Goal: Information Seeking & Learning: Compare options

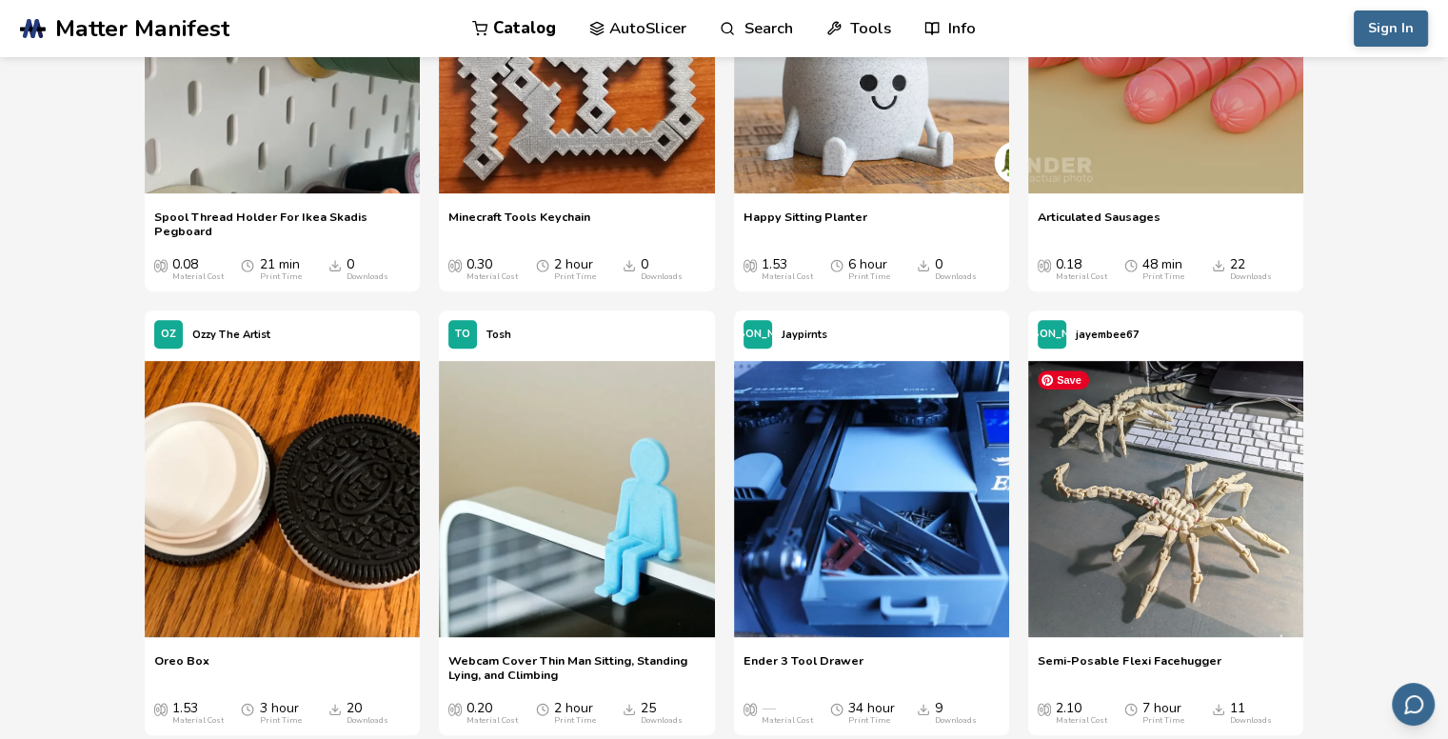
scroll to position [15712, 0]
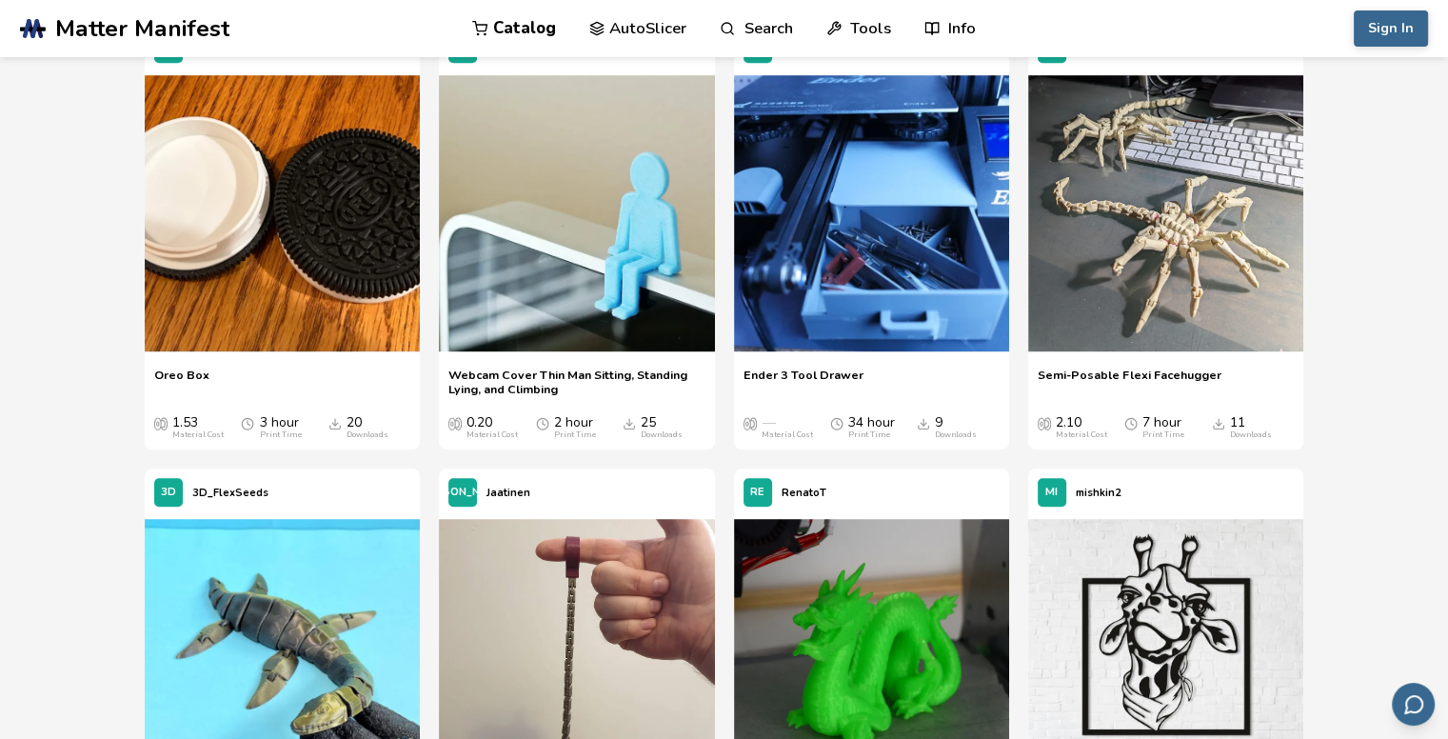
click at [491, 382] on span "Webcam Cover Thin Man Sitting, Standing Lying, and Climbing" at bounding box center [577, 382] width 256 height 29
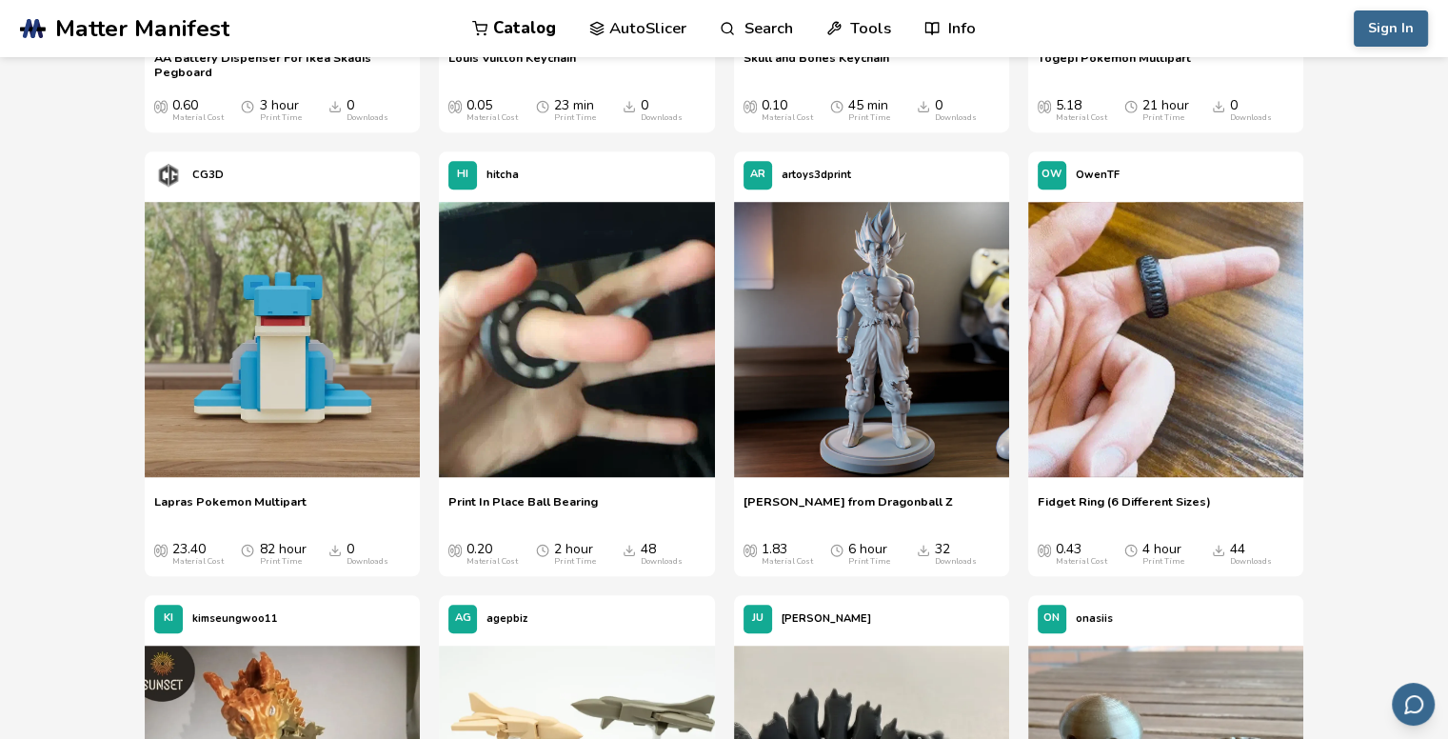
scroll to position [1672, 0]
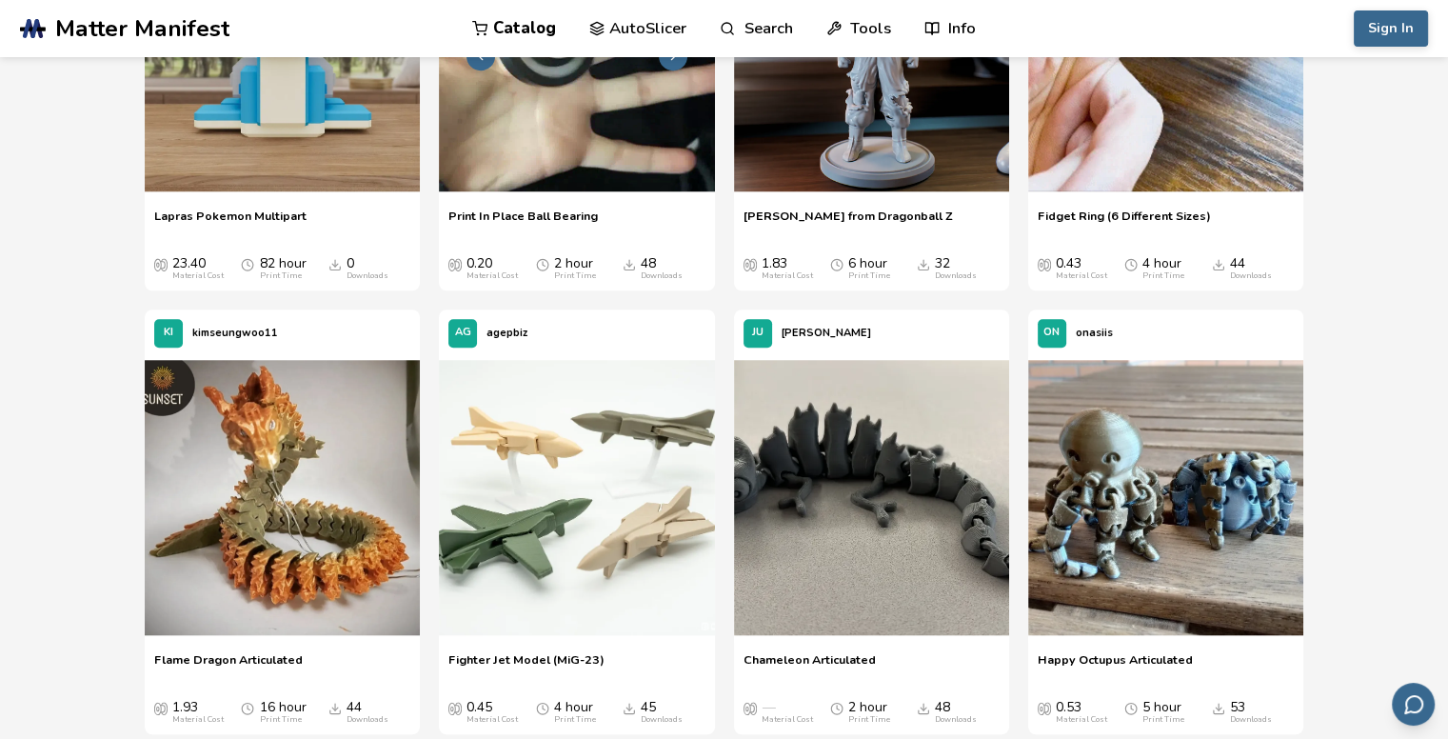
click at [615, 189] on img at bounding box center [576, 53] width 275 height 275
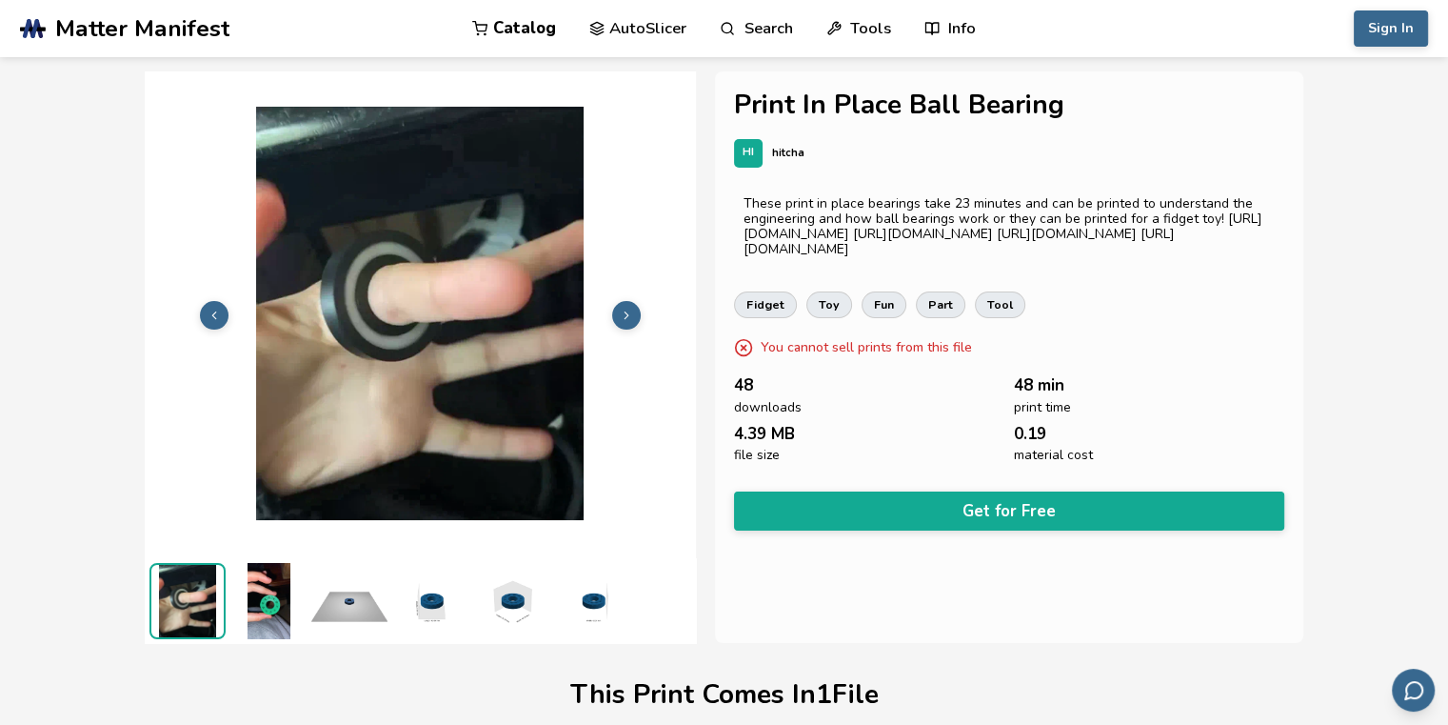
click at [485, 28] on icon at bounding box center [480, 29] width 16 height 16
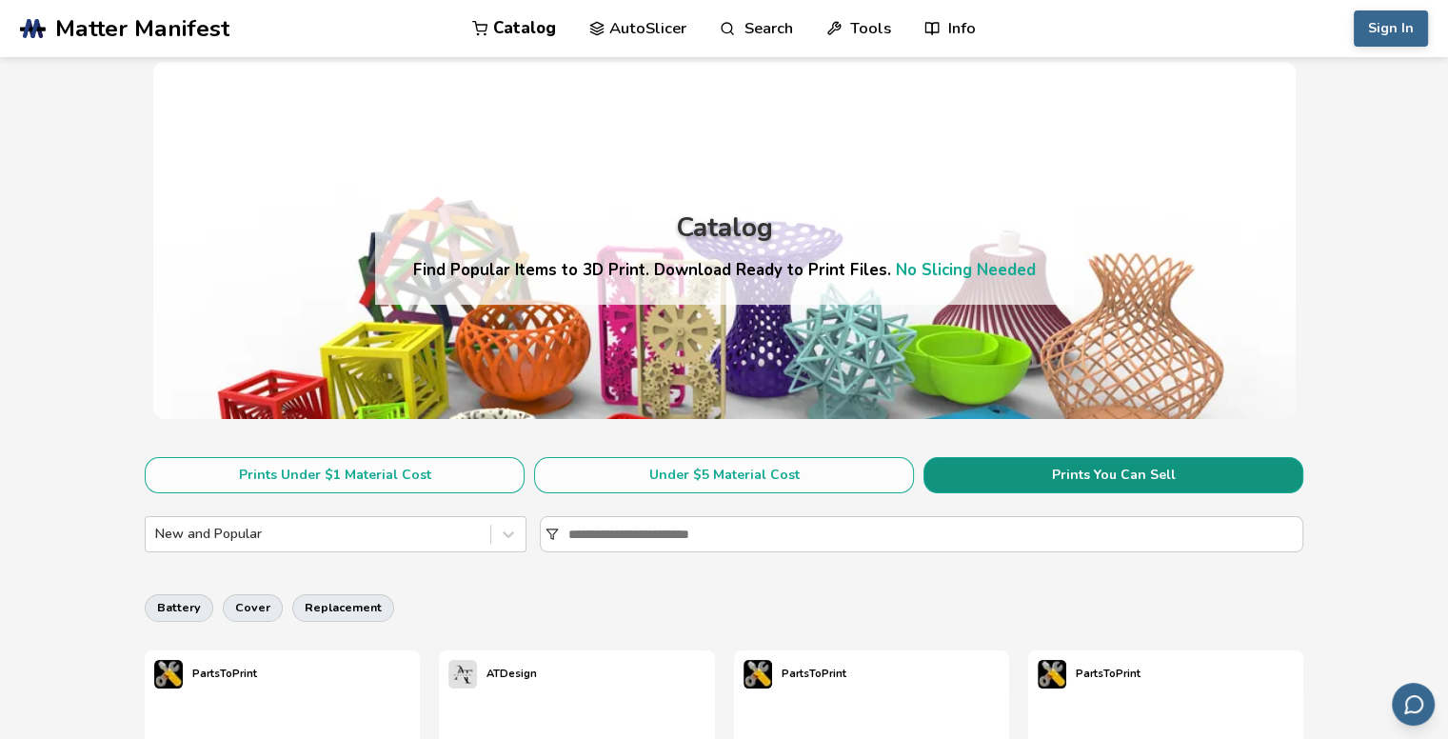
click at [1170, 469] on button "Prints You Can Sell" at bounding box center [1114, 475] width 380 height 36
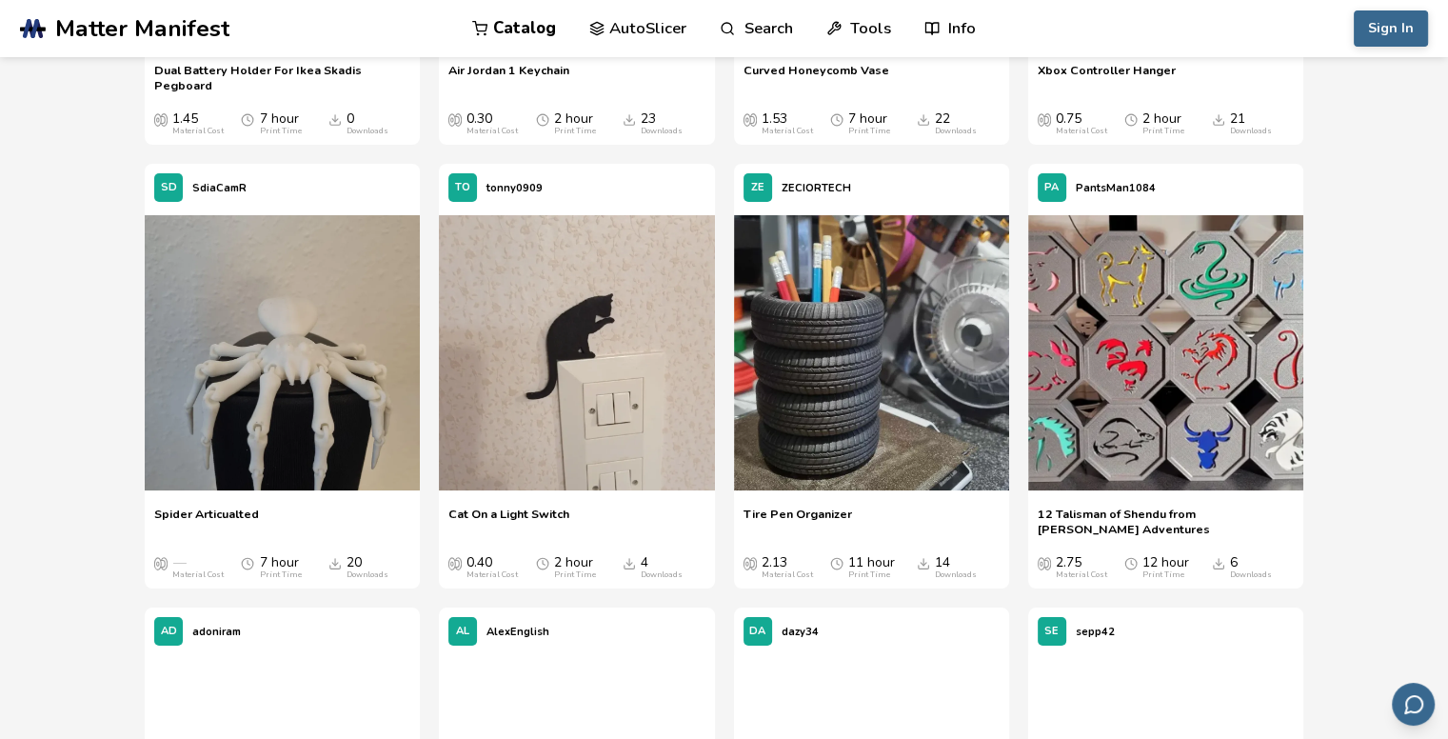
scroll to position [7427, 0]
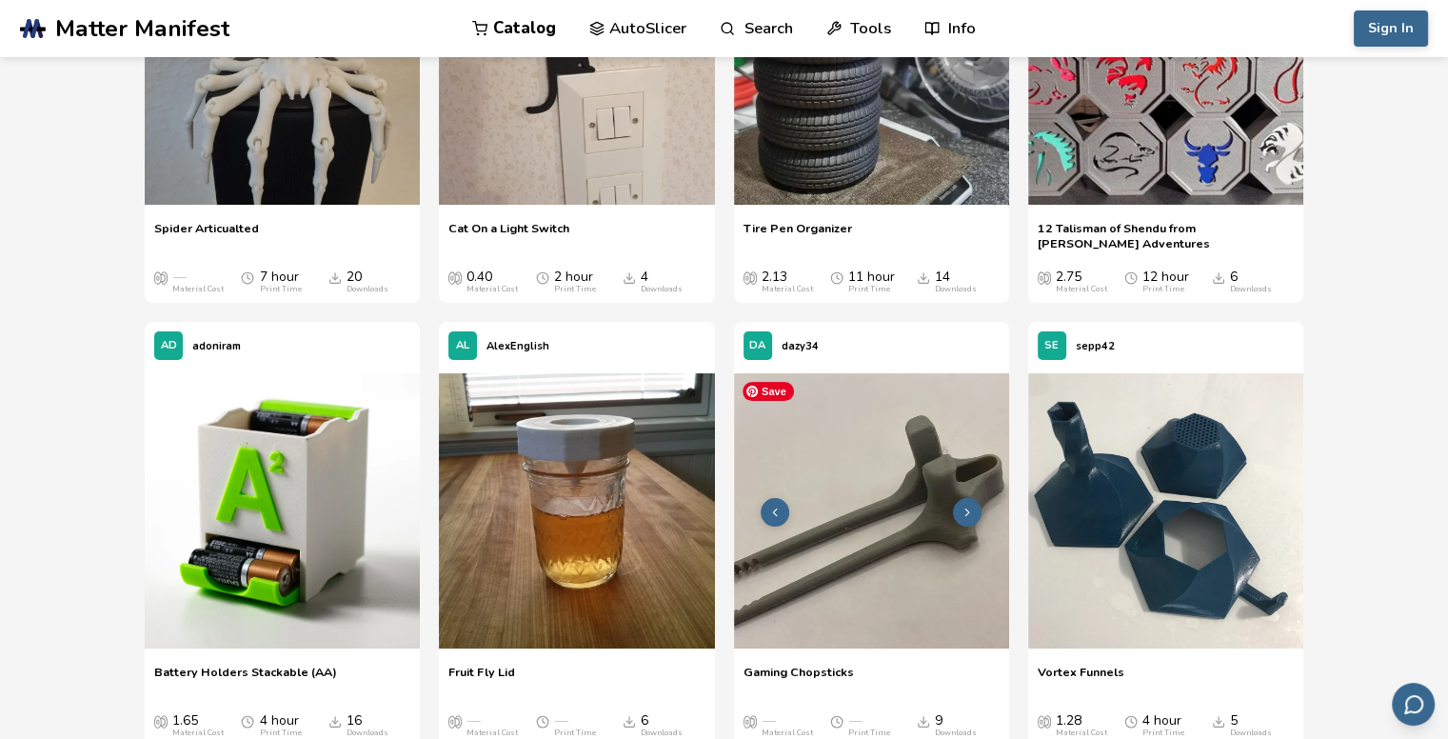
click at [933, 557] on img at bounding box center [871, 510] width 275 height 275
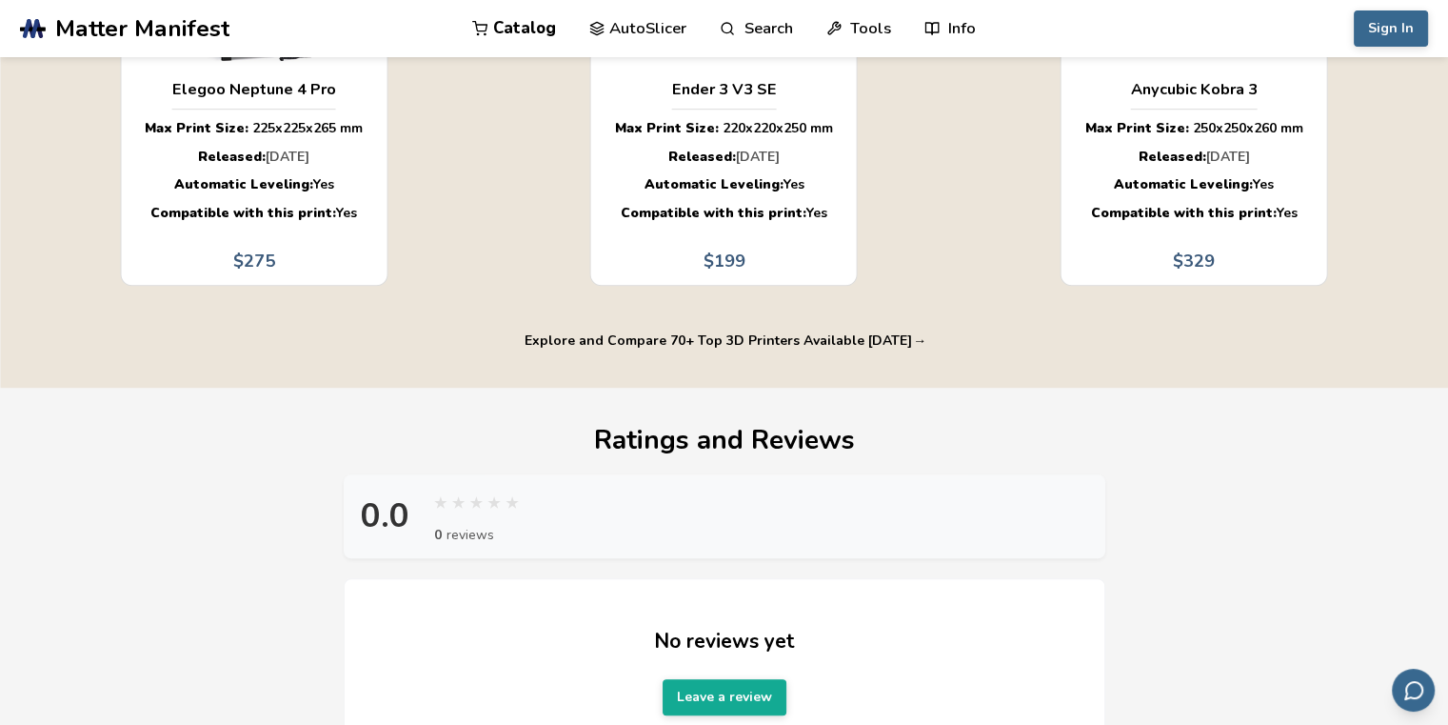
scroll to position [1143, 0]
click at [885, 338] on button "Explore and Compare 70+ Top 3D Printers Available [DATE] →" at bounding box center [724, 339] width 416 height 15
select select "**********"
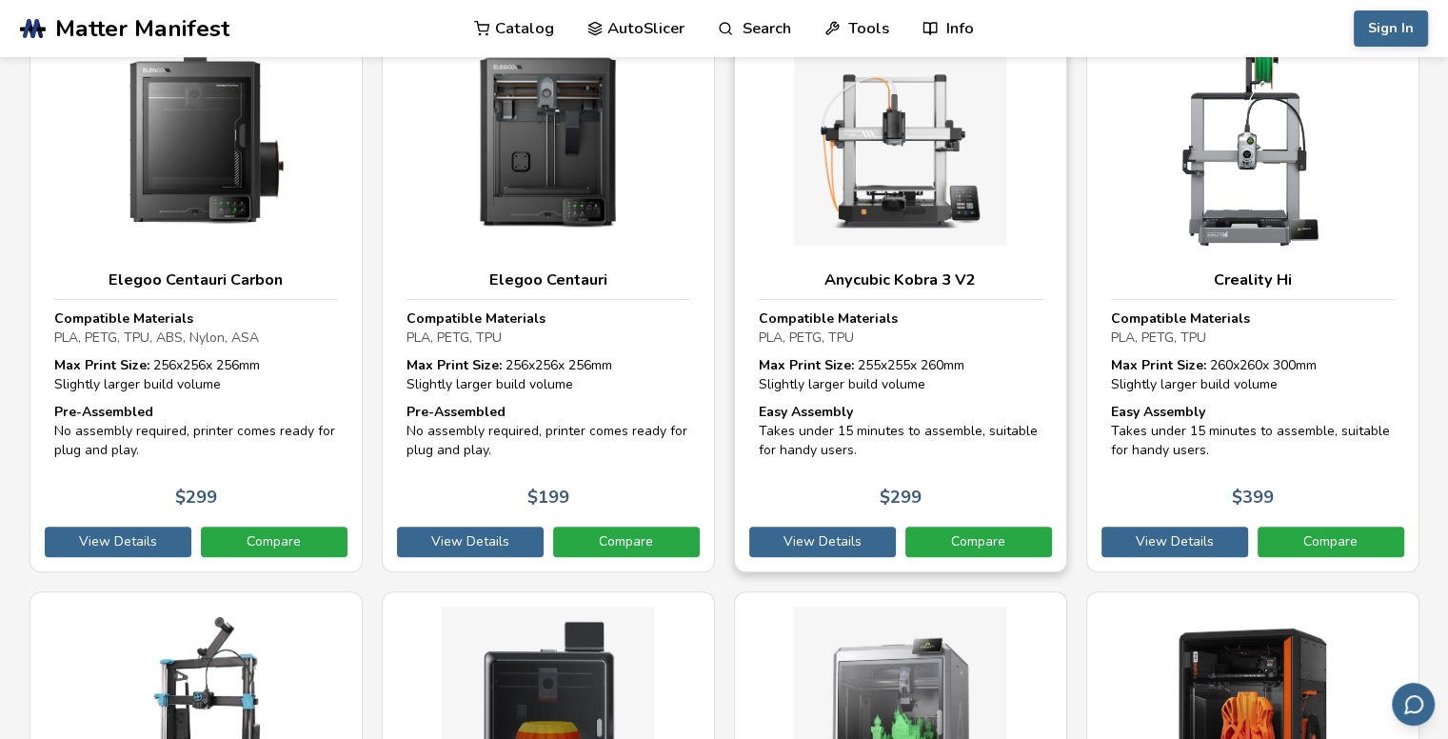
scroll to position [571, 0]
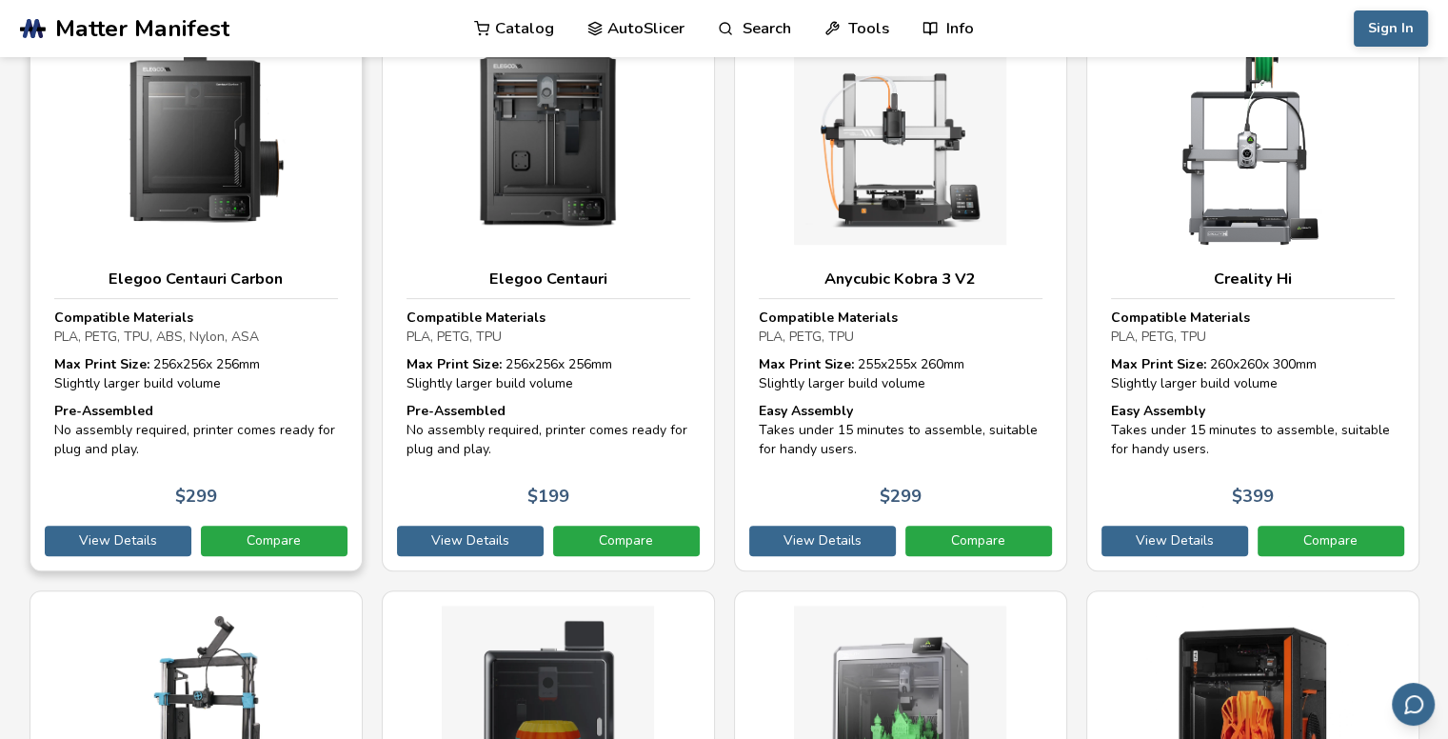
click at [240, 269] on h3 "Elegoo Centauri Carbon" at bounding box center [196, 278] width 284 height 19
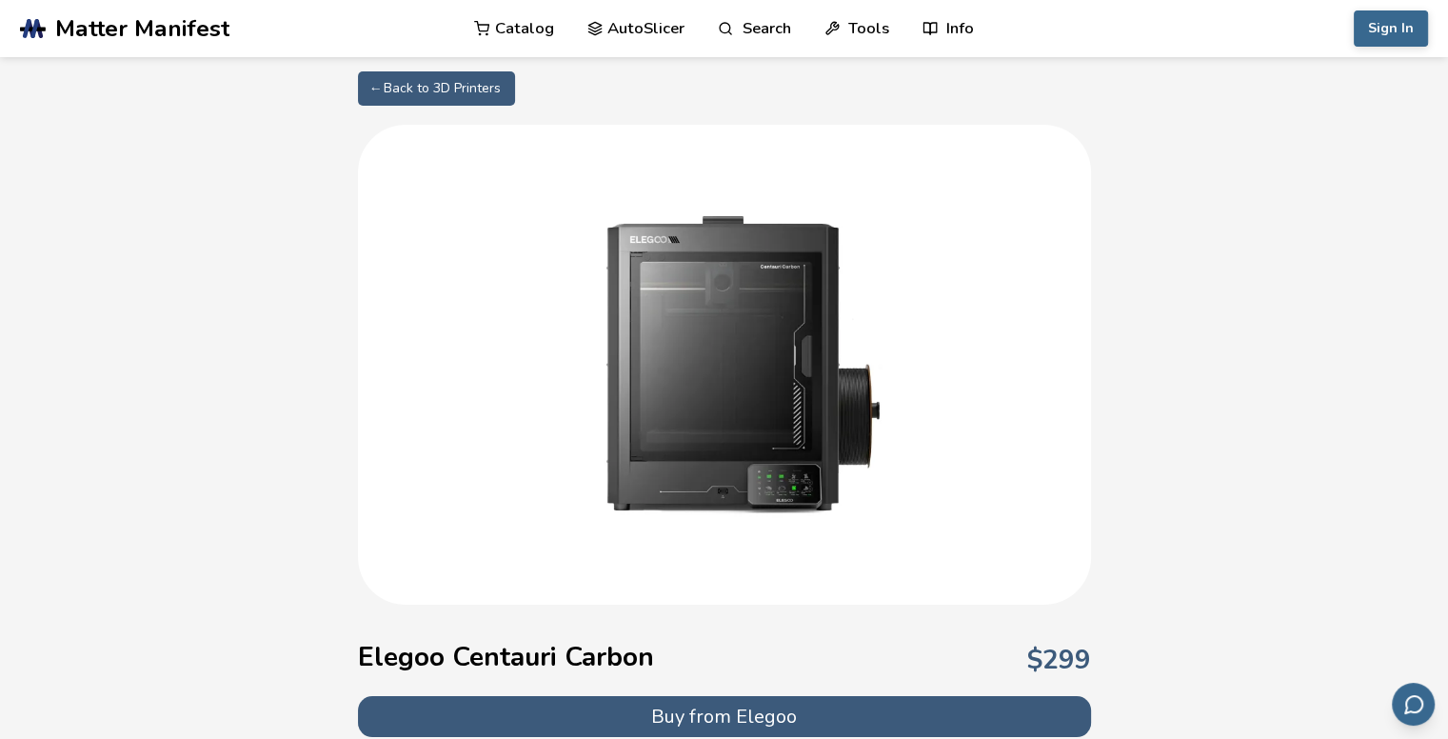
select select "**********"
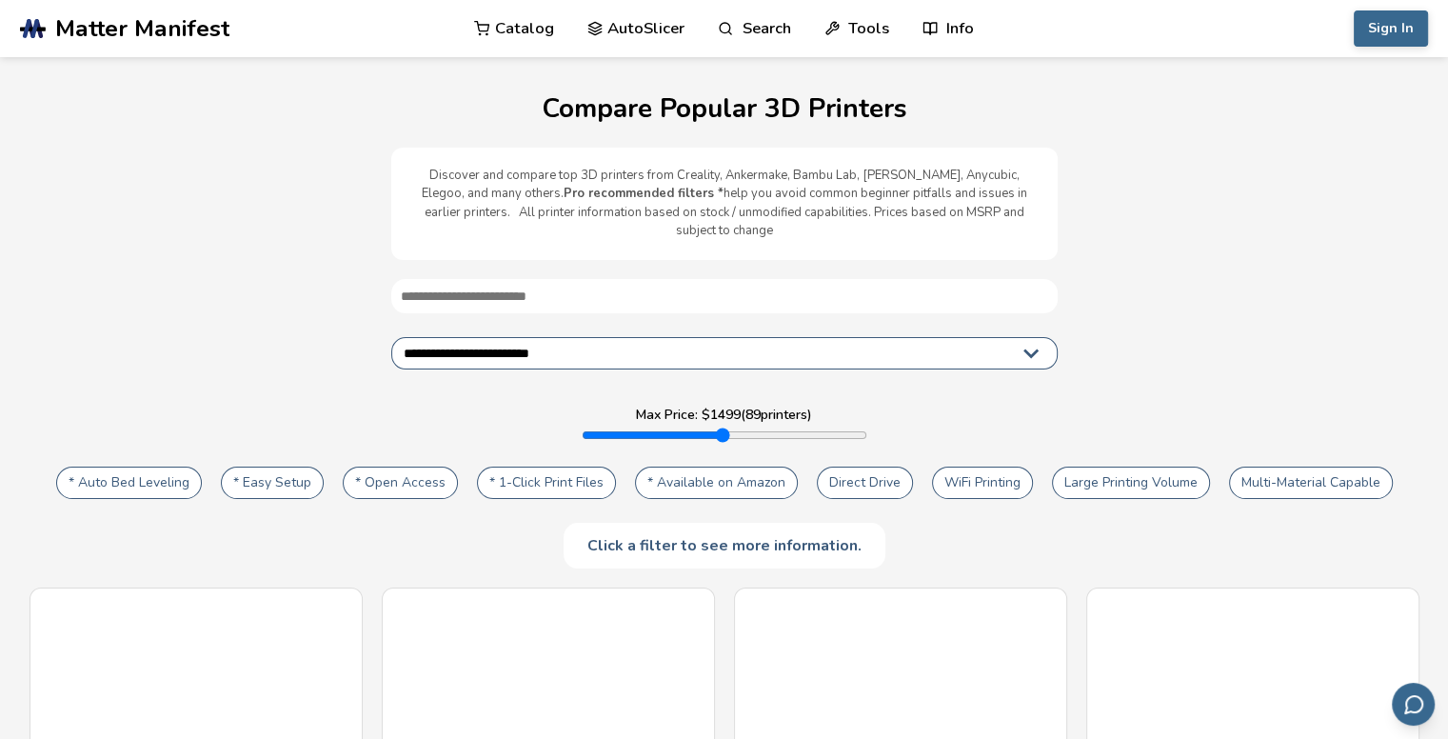
scroll to position [571, 0]
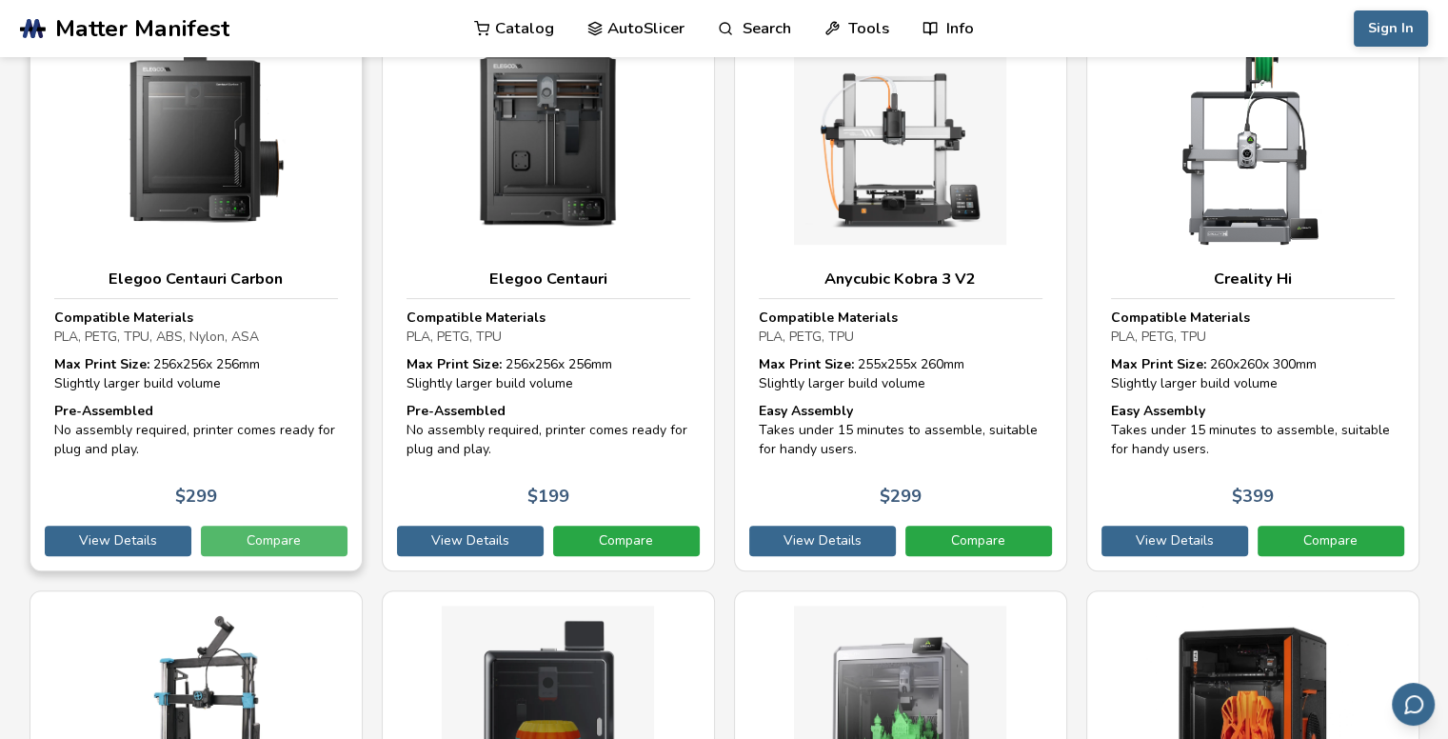
click at [264, 526] on link "Compare" at bounding box center [274, 541] width 147 height 30
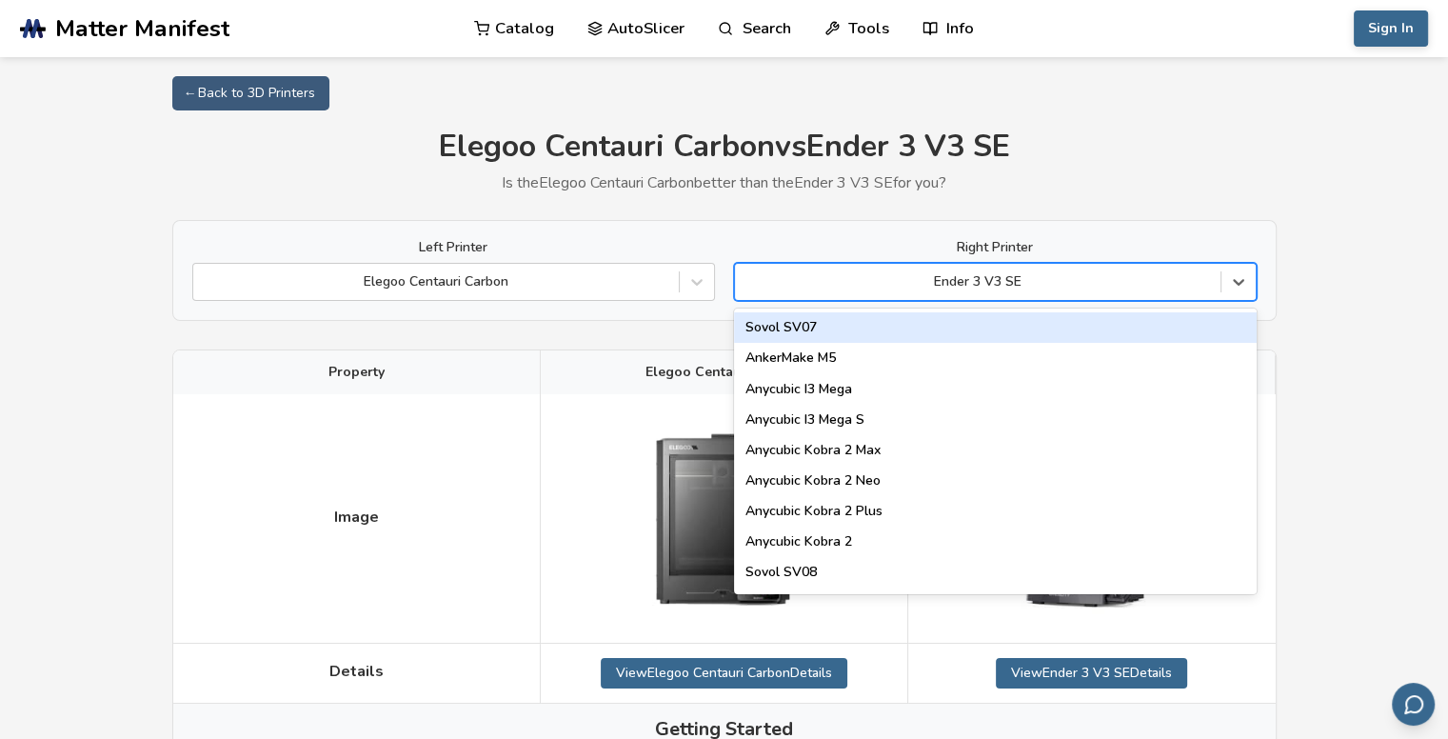
click at [1206, 283] on div at bounding box center [978, 281] width 467 height 19
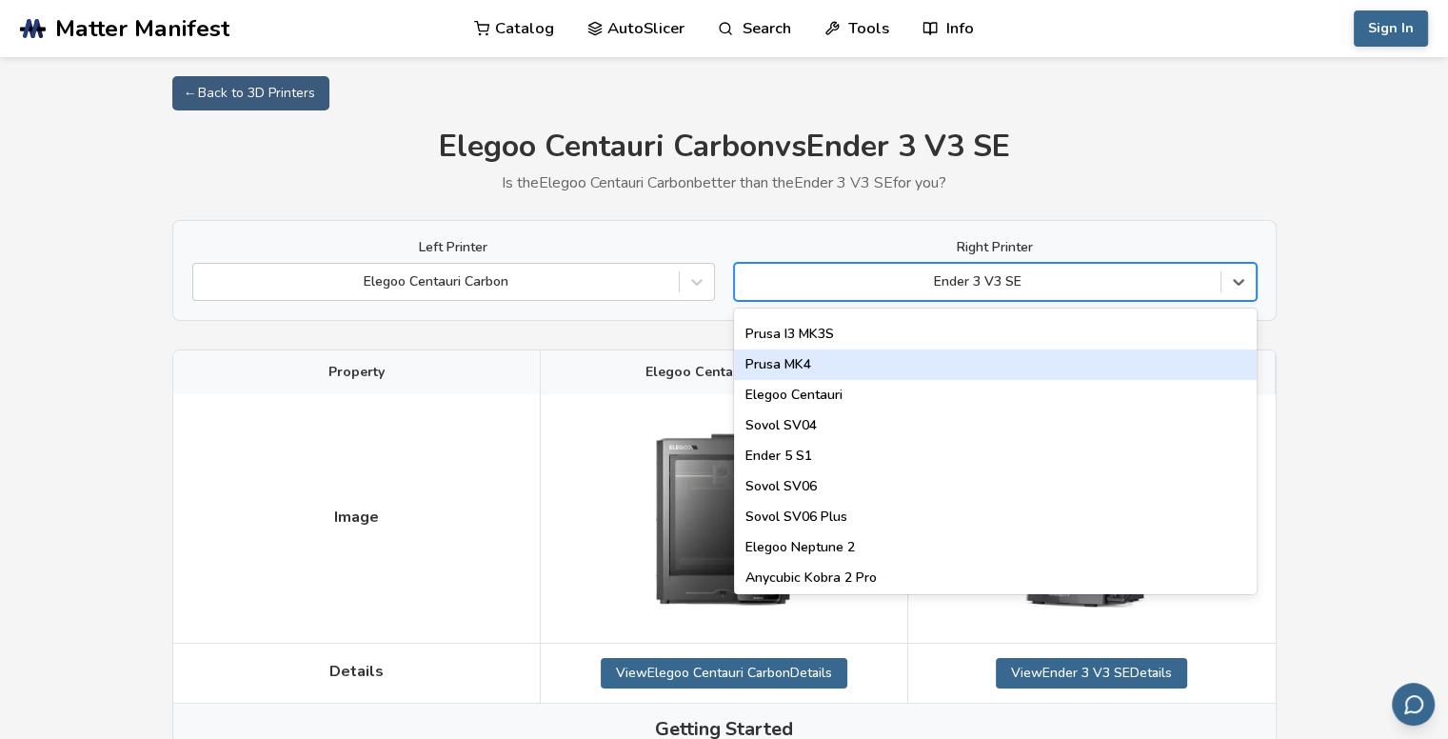
scroll to position [1013, 0]
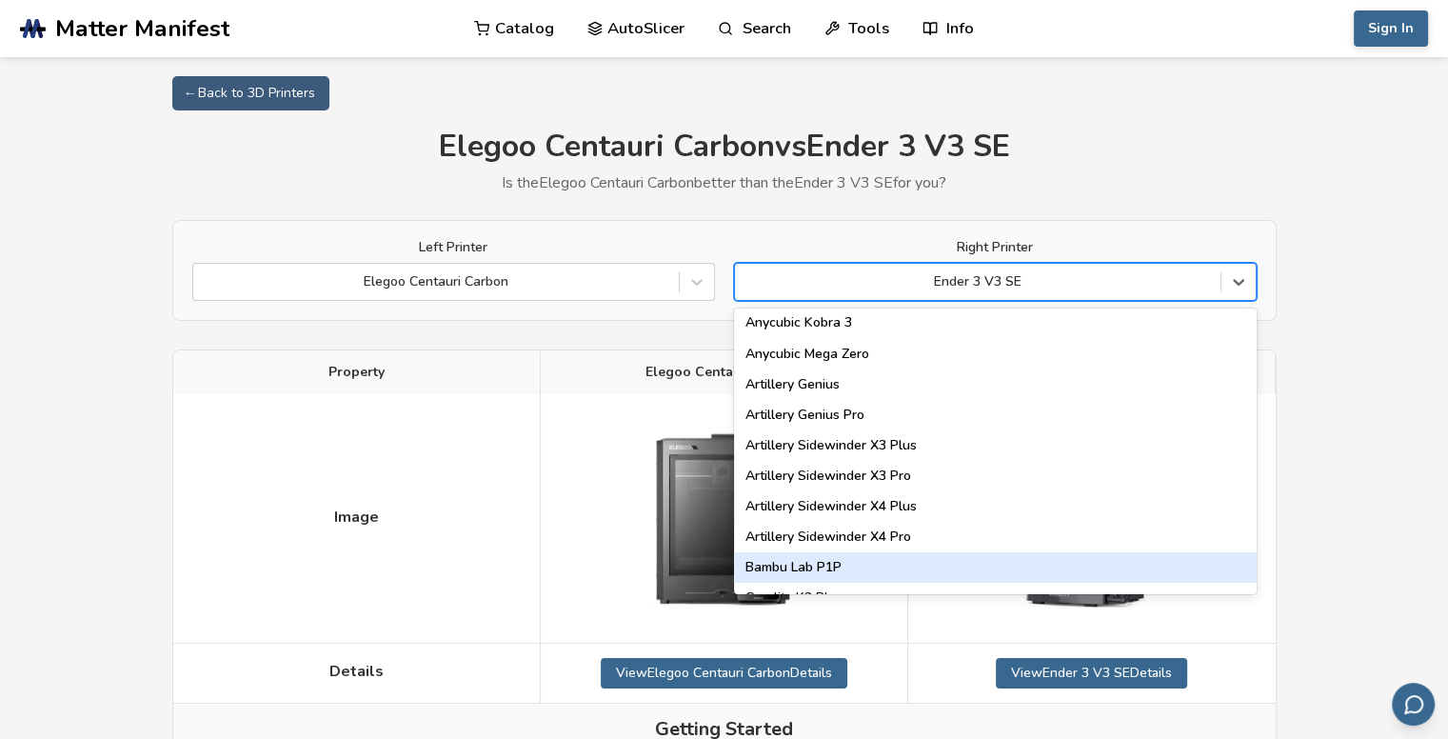
click at [897, 566] on div "Bambu Lab P1P" at bounding box center [995, 567] width 523 height 30
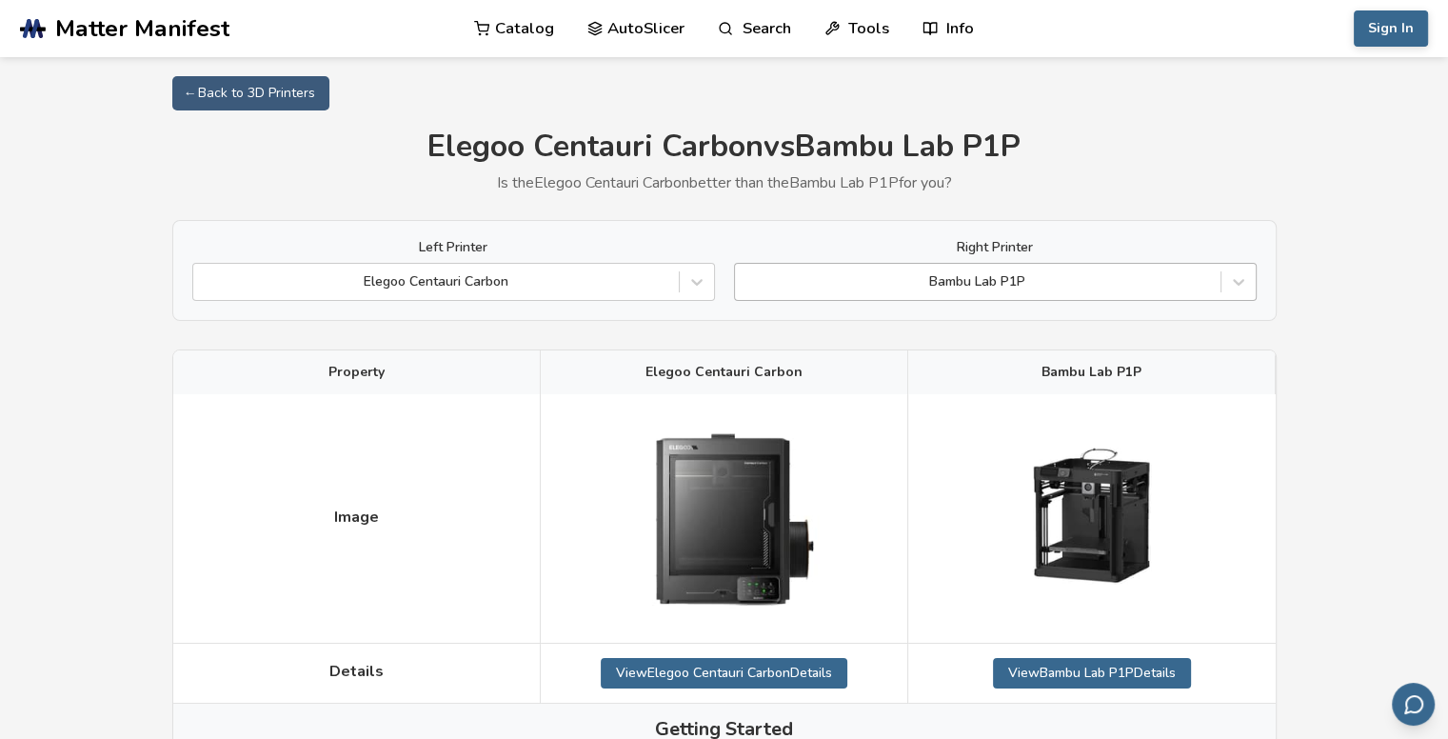
click at [1212, 282] on div "Bambu Lab P1P" at bounding box center [978, 282] width 486 height 27
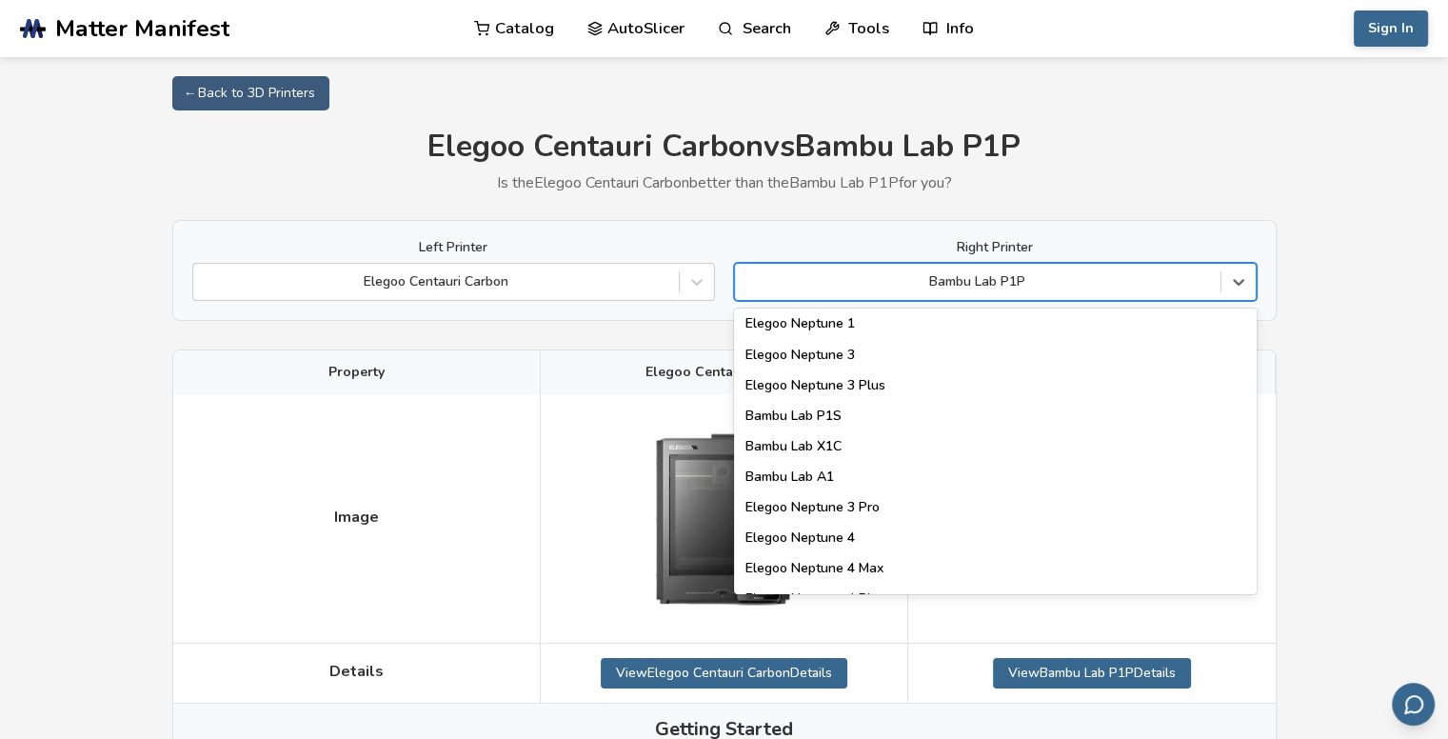
scroll to position [1326, 0]
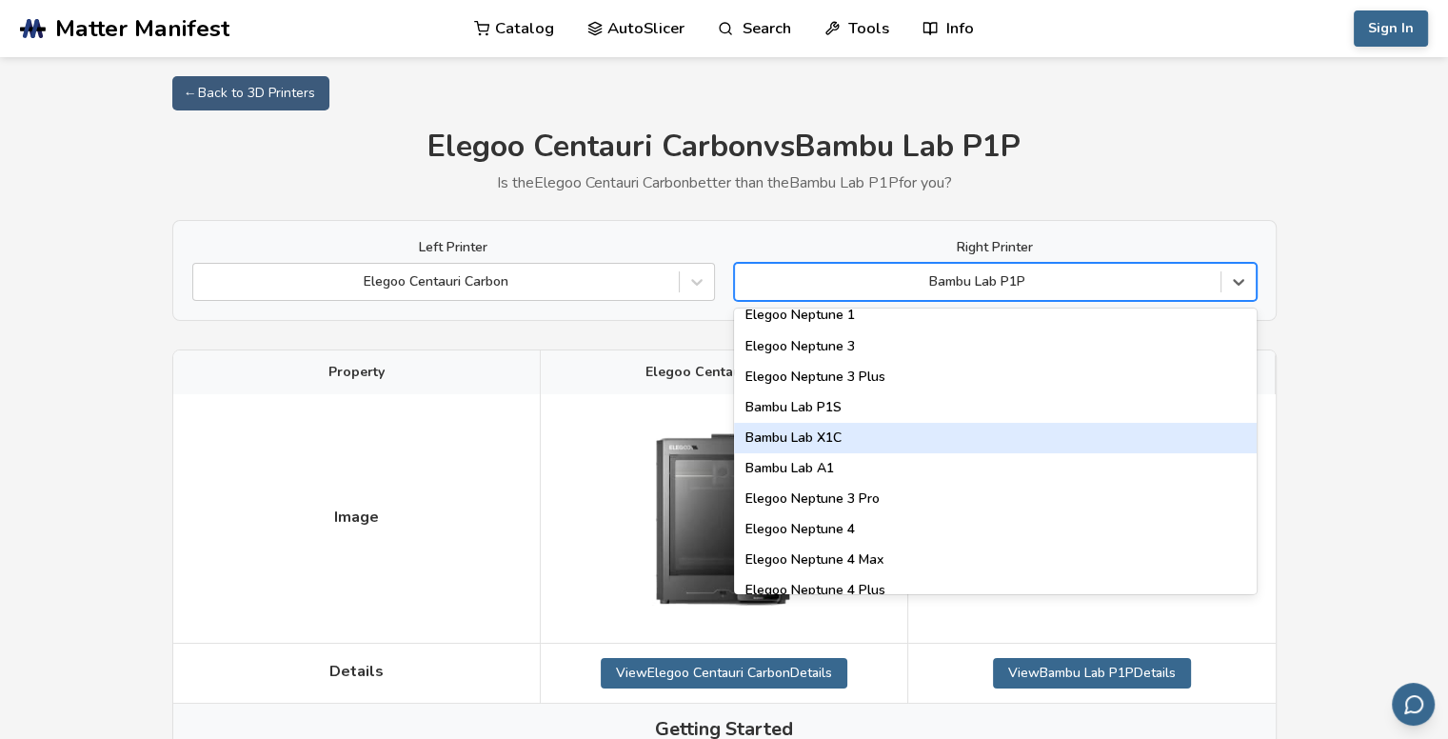
click at [1107, 441] on div "Bambu Lab X1C" at bounding box center [995, 438] width 523 height 30
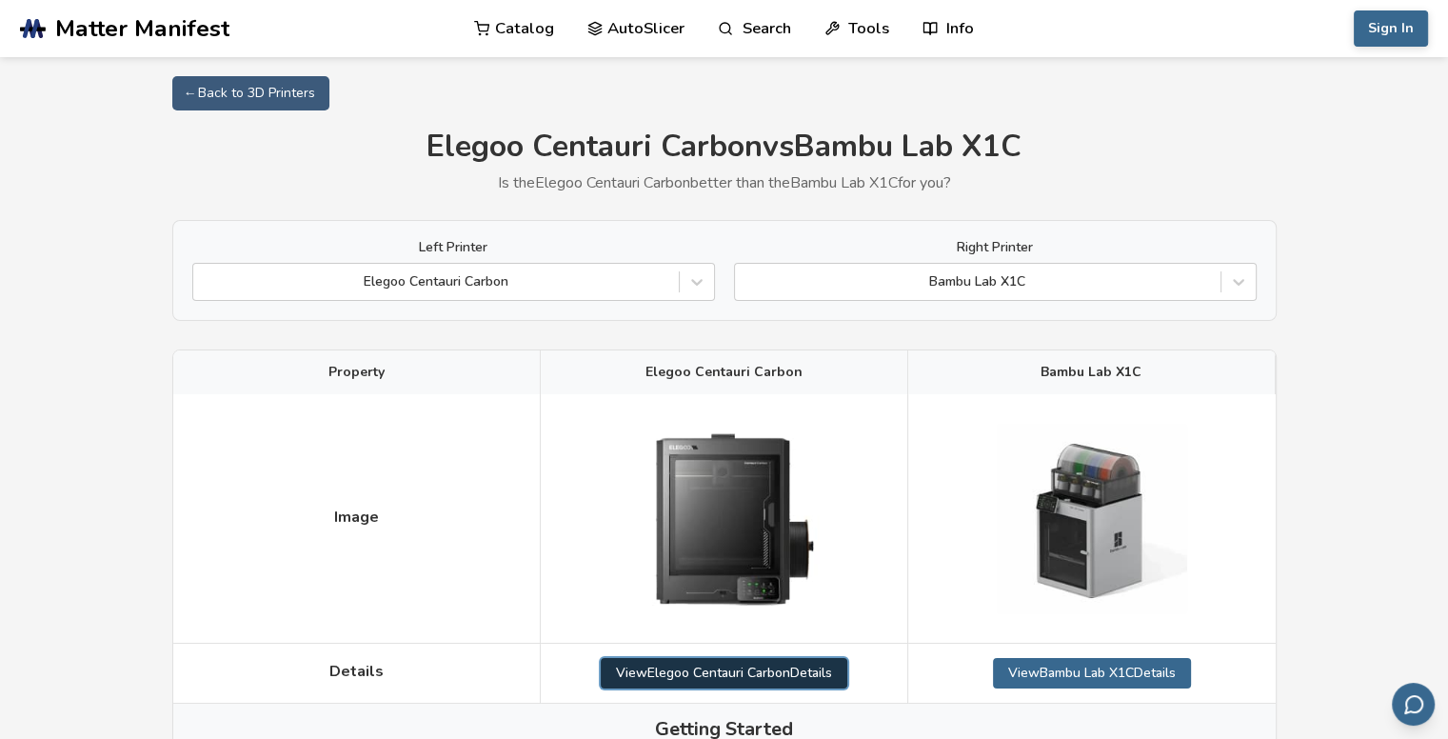
click at [764, 675] on link "View Elegoo Centauri Carbon Details" at bounding box center [724, 673] width 247 height 30
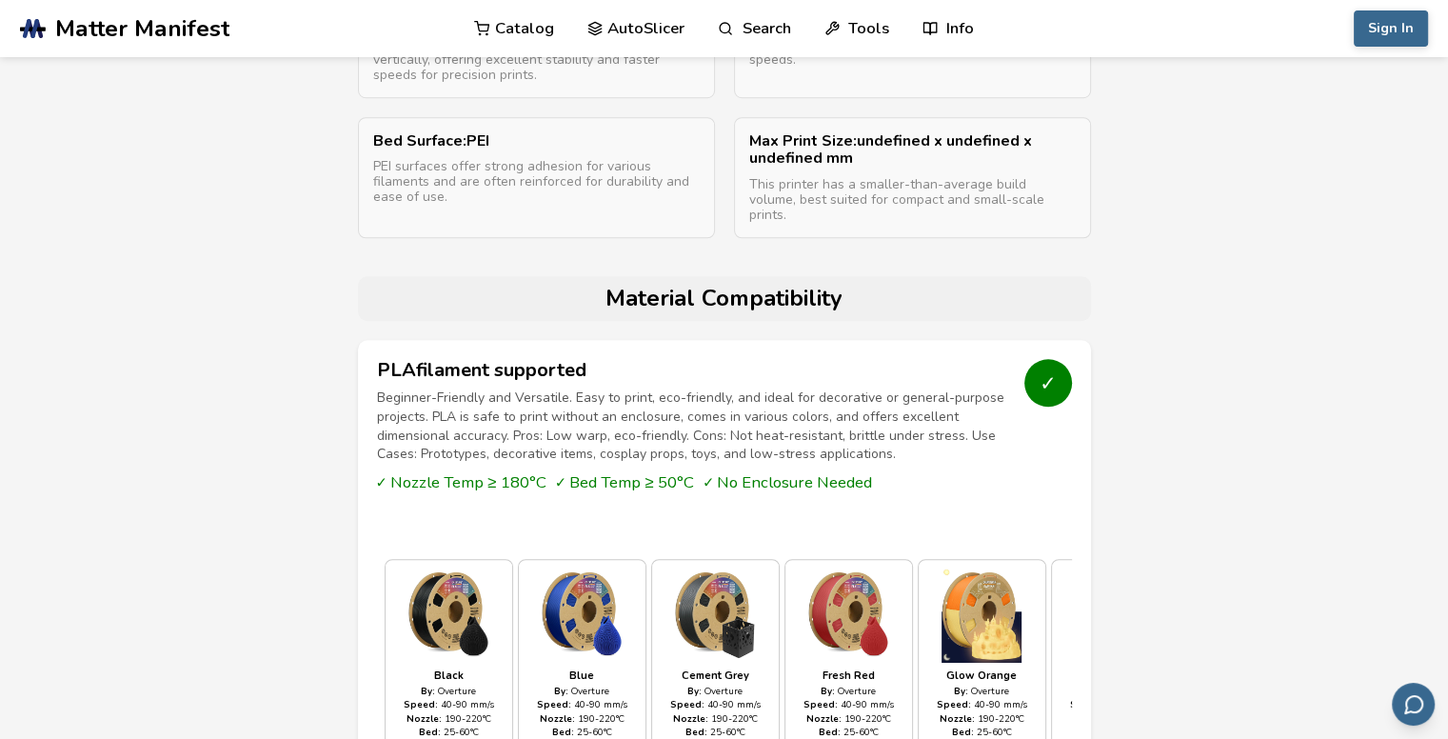
scroll to position [1428, 0]
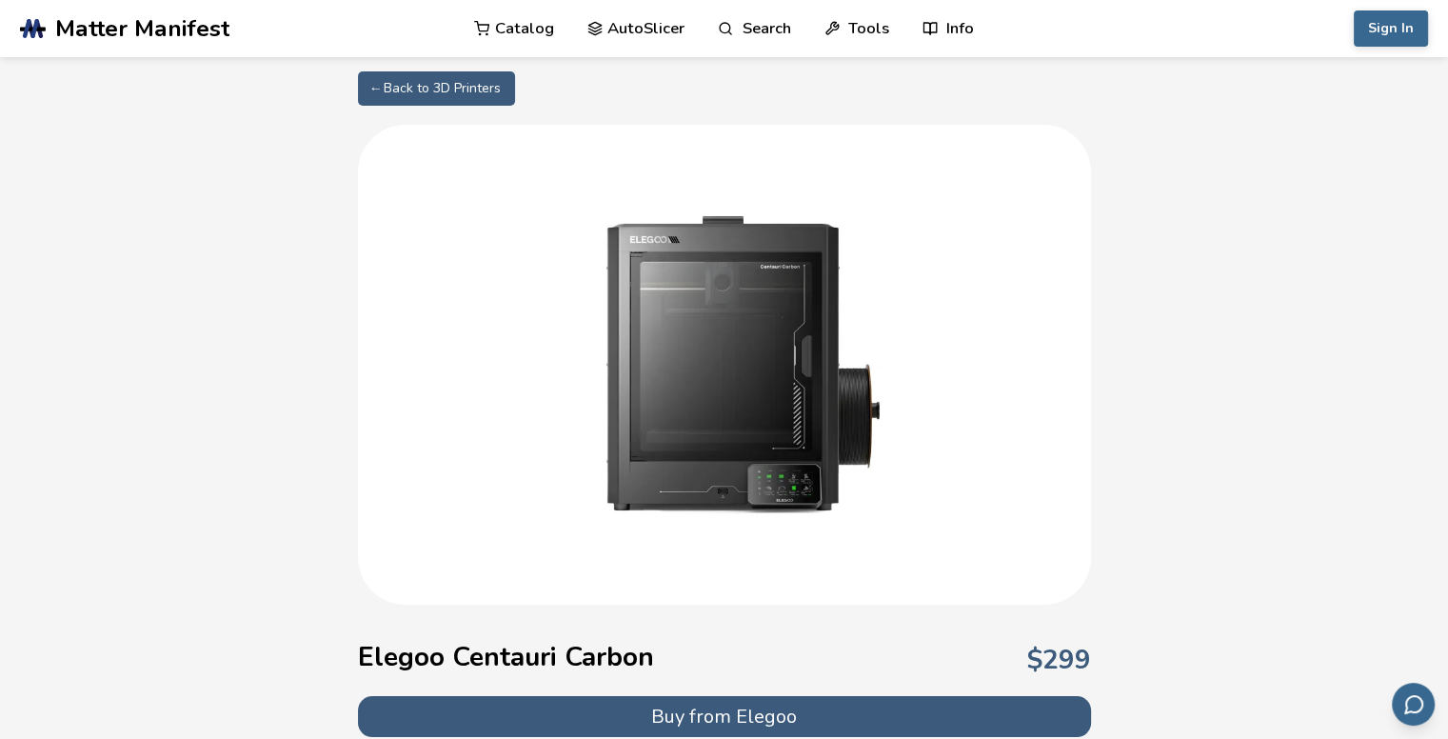
select select "**********"
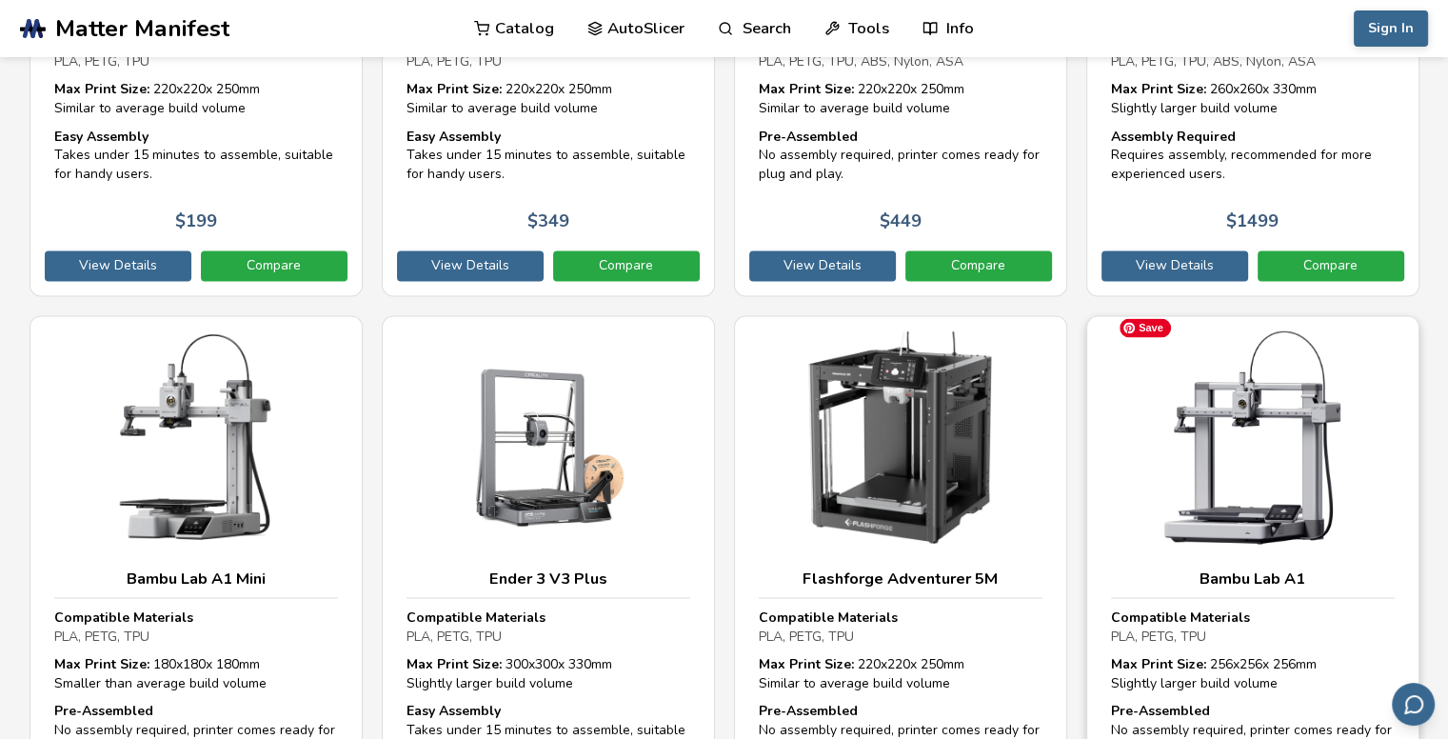
scroll to position [3999, 0]
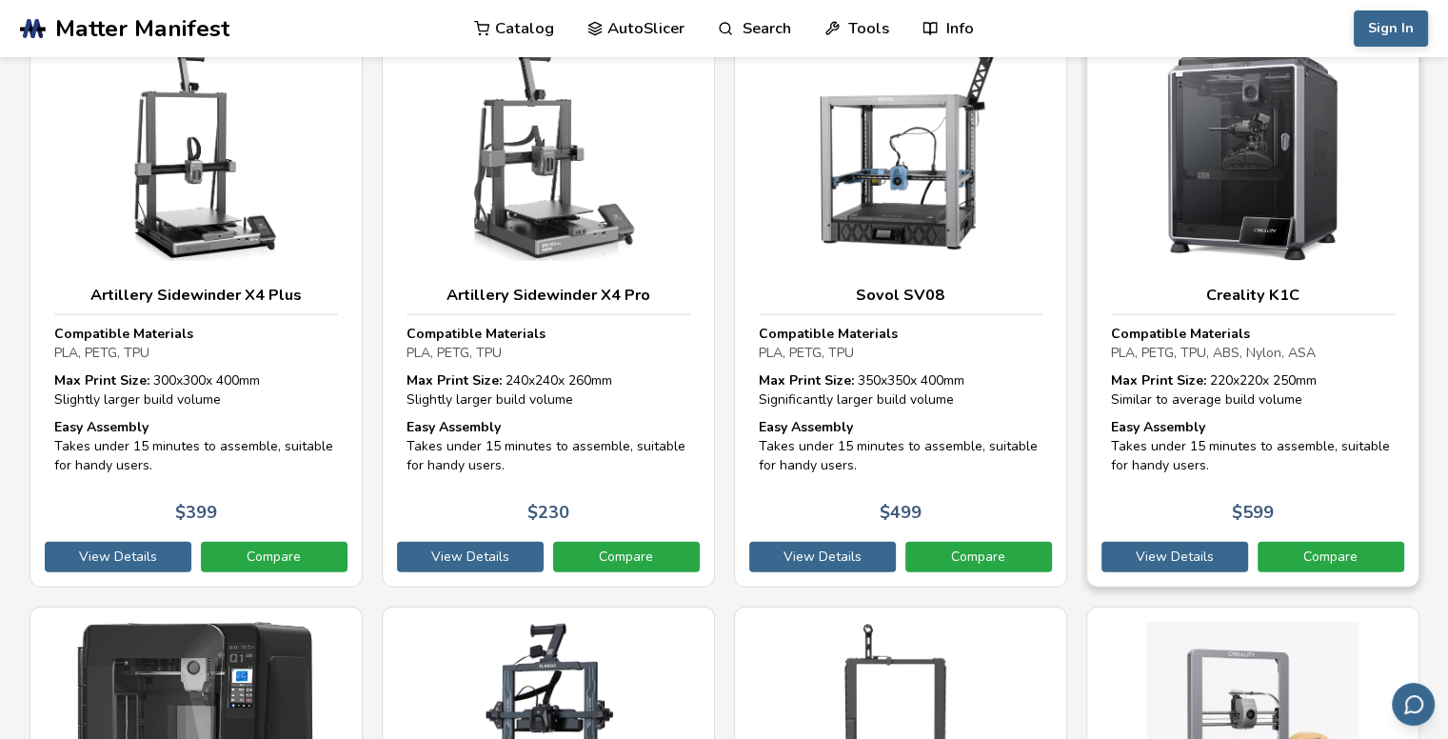
click at [1207, 325] on strong "Compatible Materials" at bounding box center [1180, 334] width 139 height 18
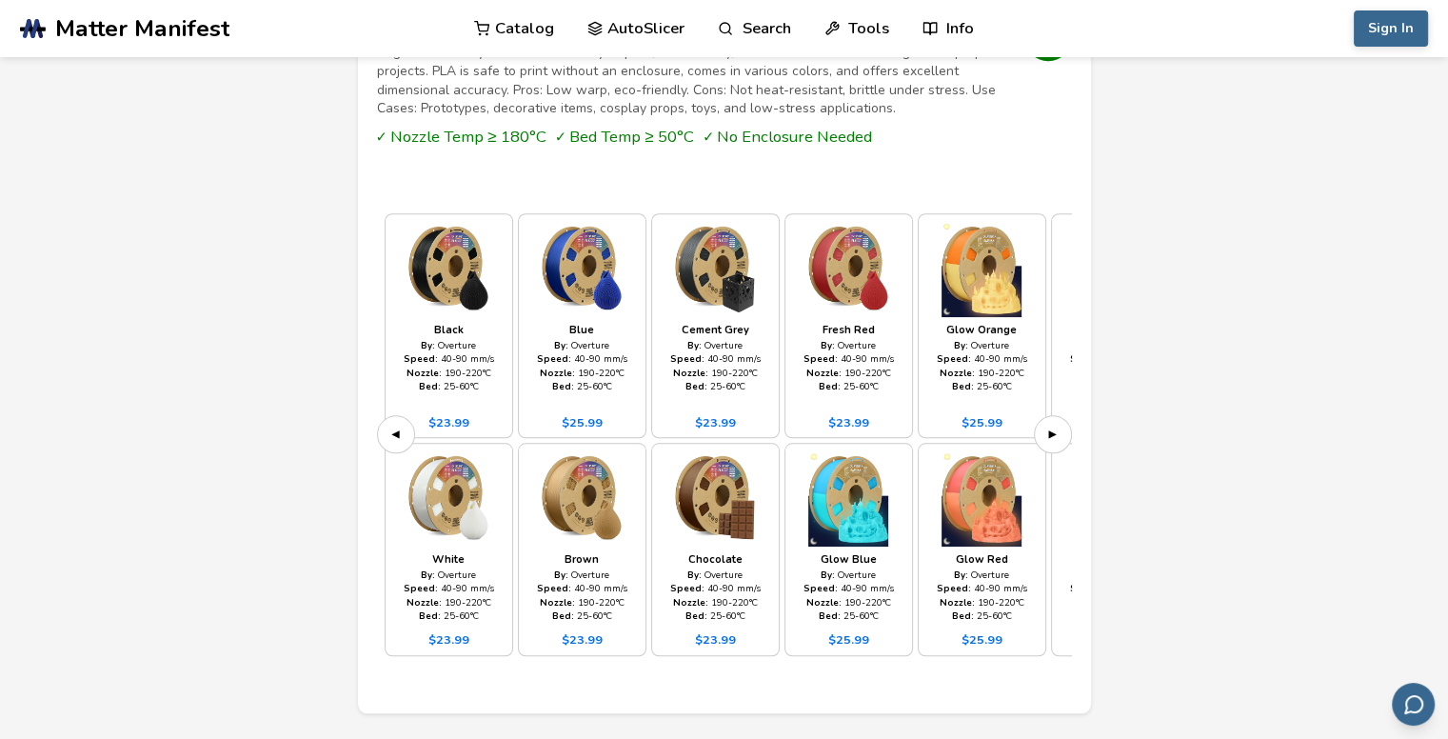
scroll to position [1714, 0]
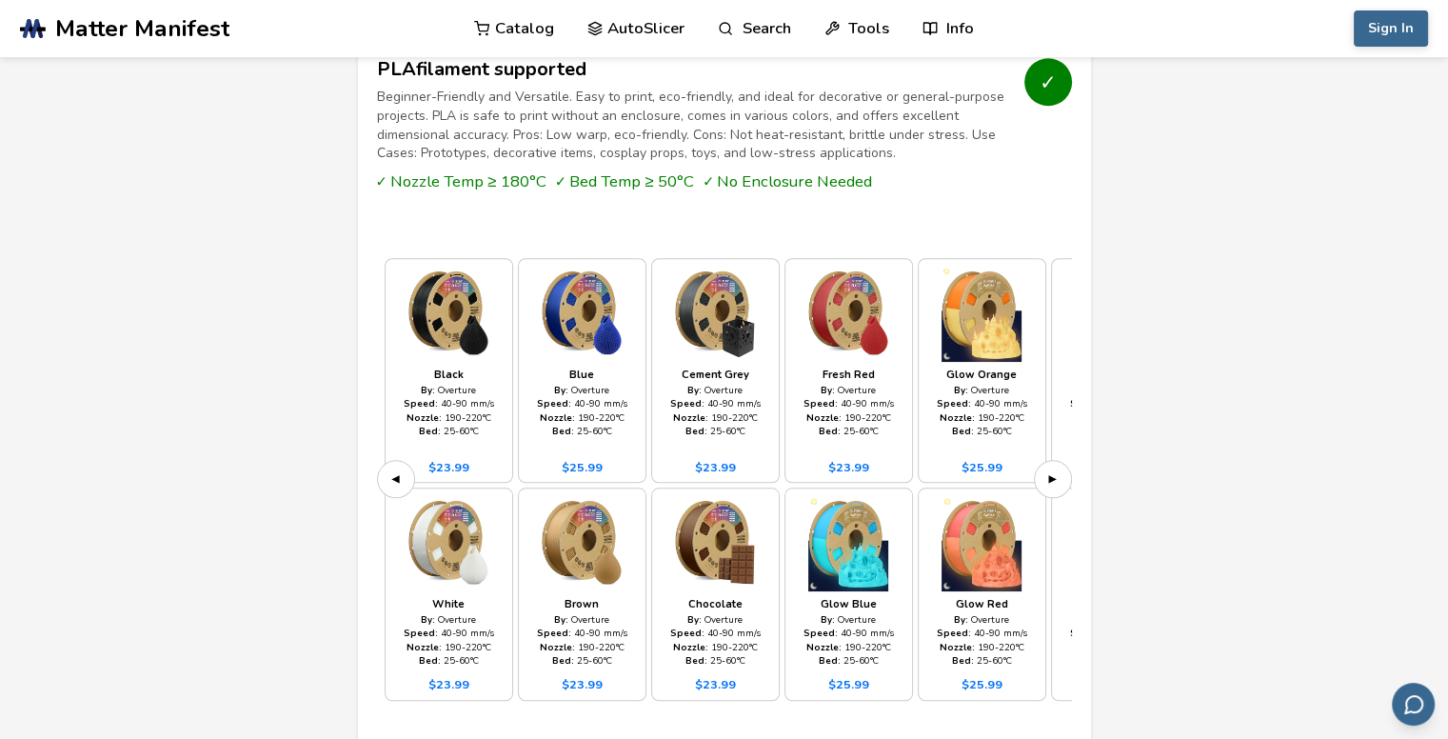
scroll to position [3999, 0]
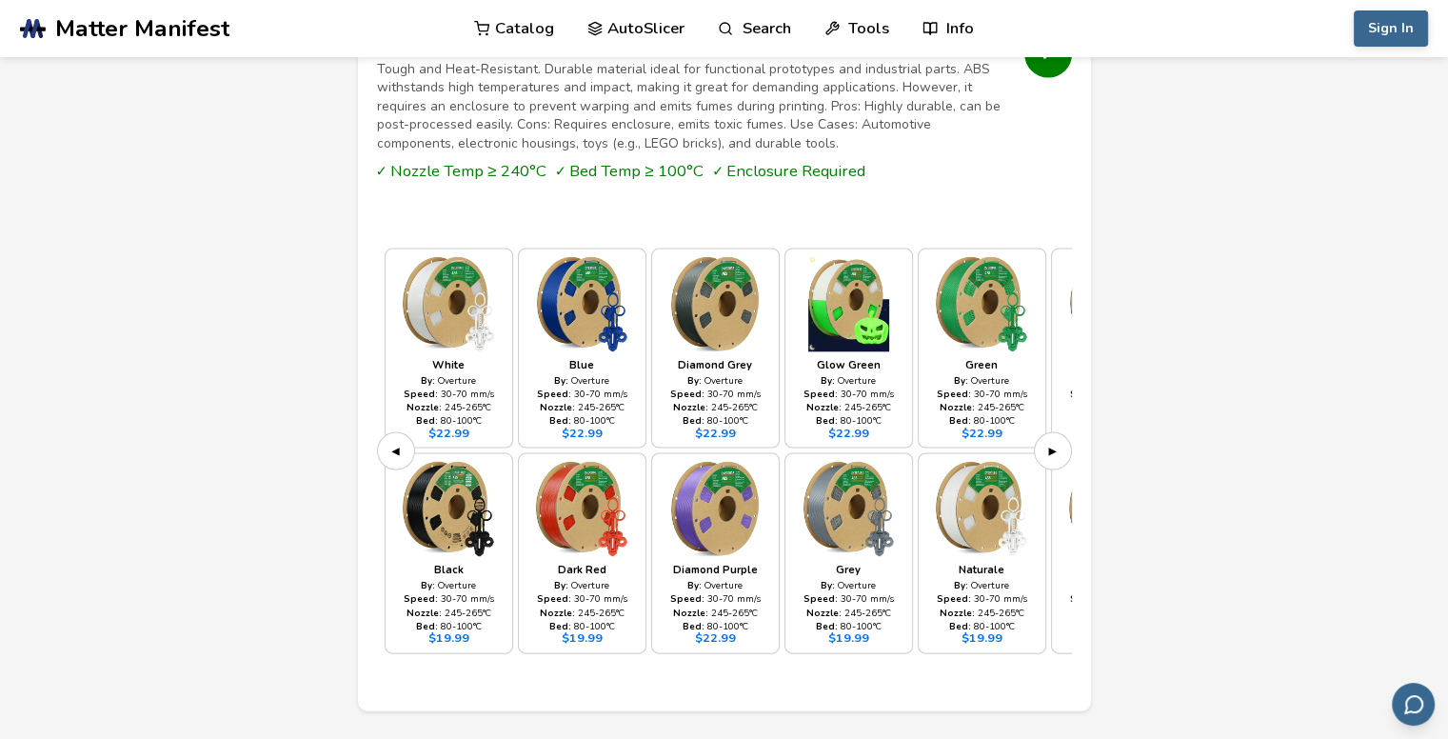
select select "**********"
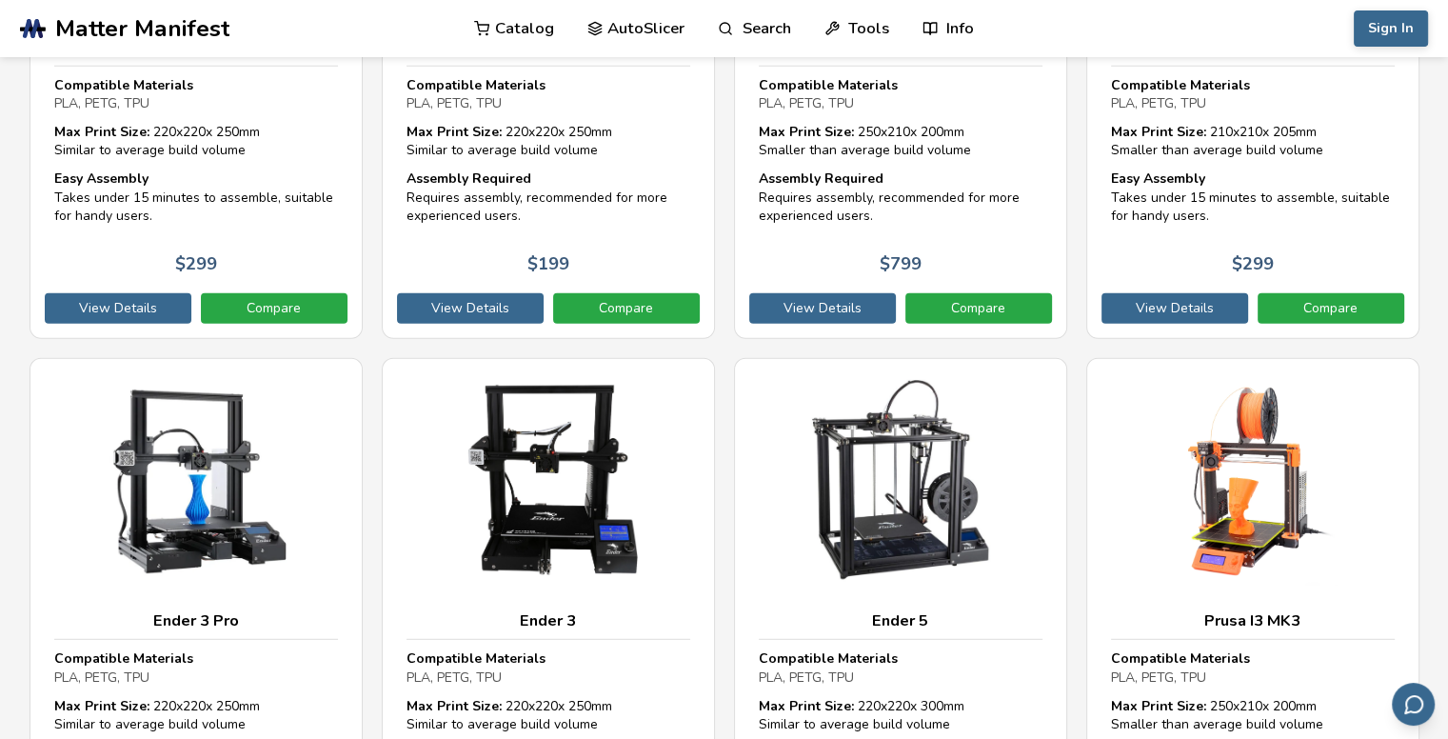
scroll to position [12284, 0]
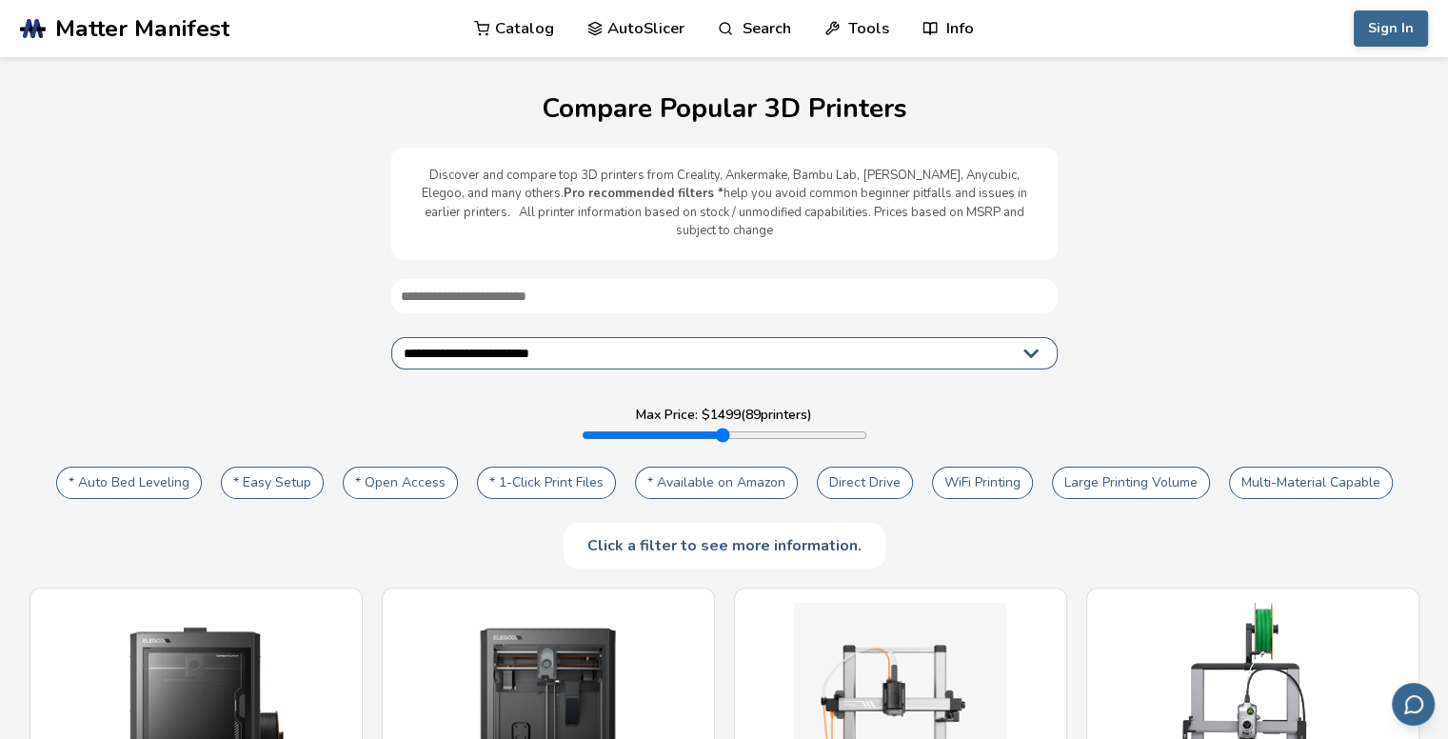
click at [641, 344] on select "**********" at bounding box center [724, 353] width 667 height 32
click at [65, 33] on span "Matter Manifest" at bounding box center [142, 28] width 174 height 27
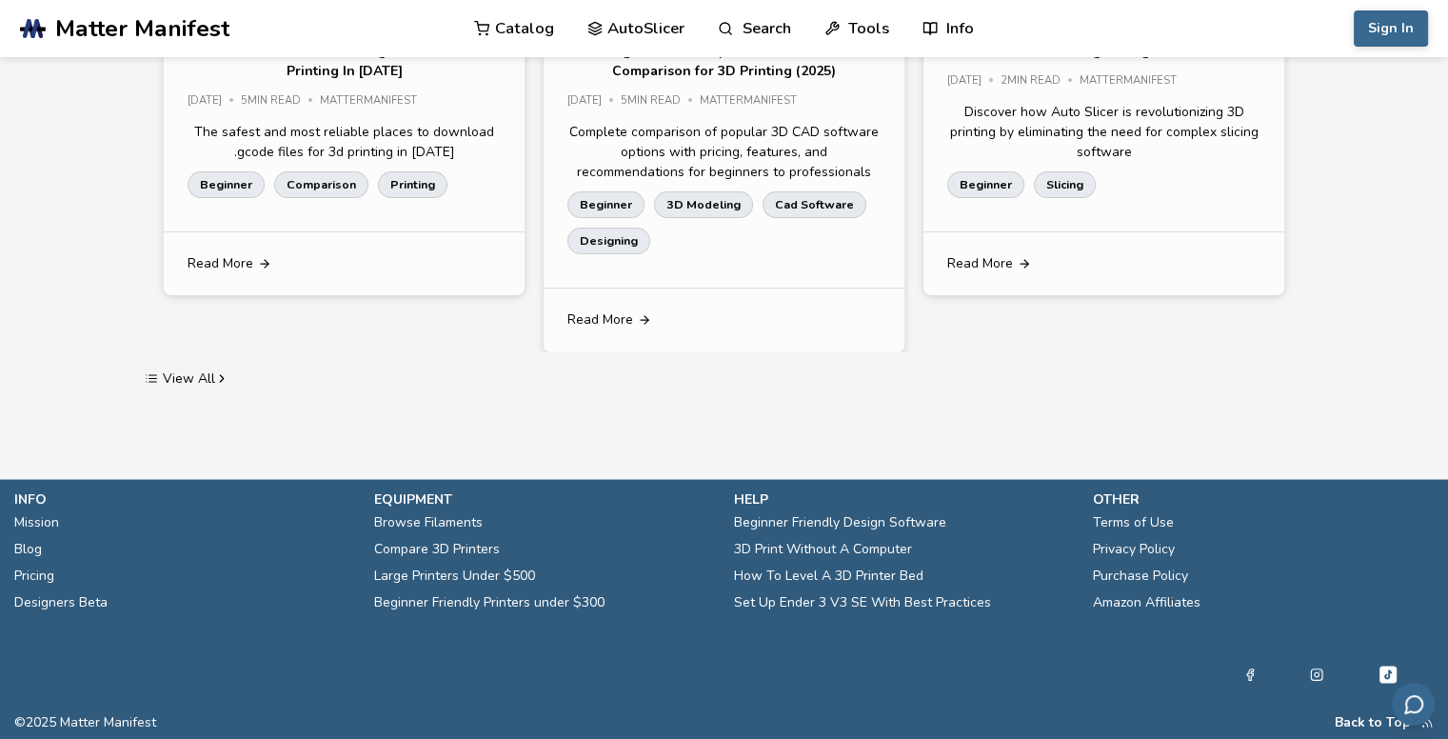
scroll to position [3428, 0]
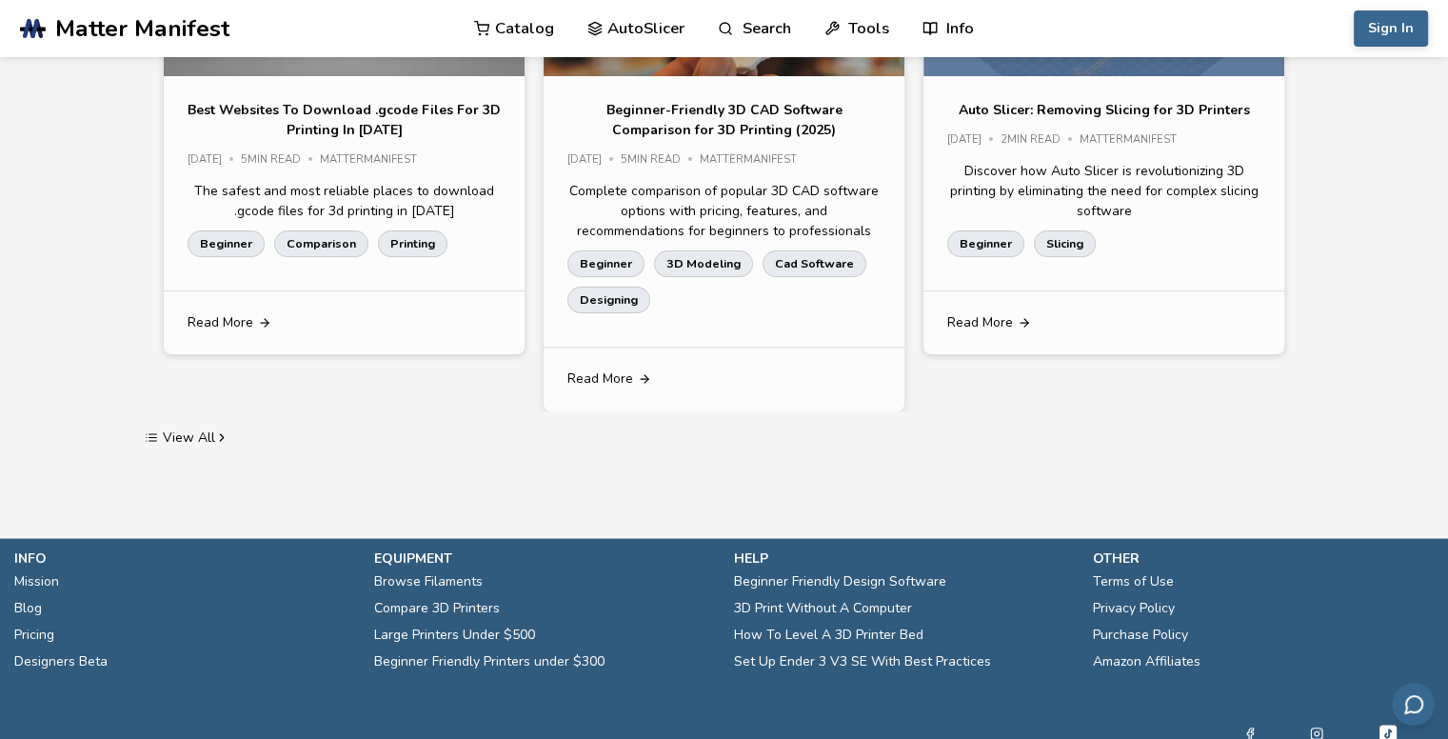
click at [799, 140] on p "Beginner-Friendly 3D CAD Software Comparison for 3D Printing (2025)" at bounding box center [724, 120] width 313 height 40
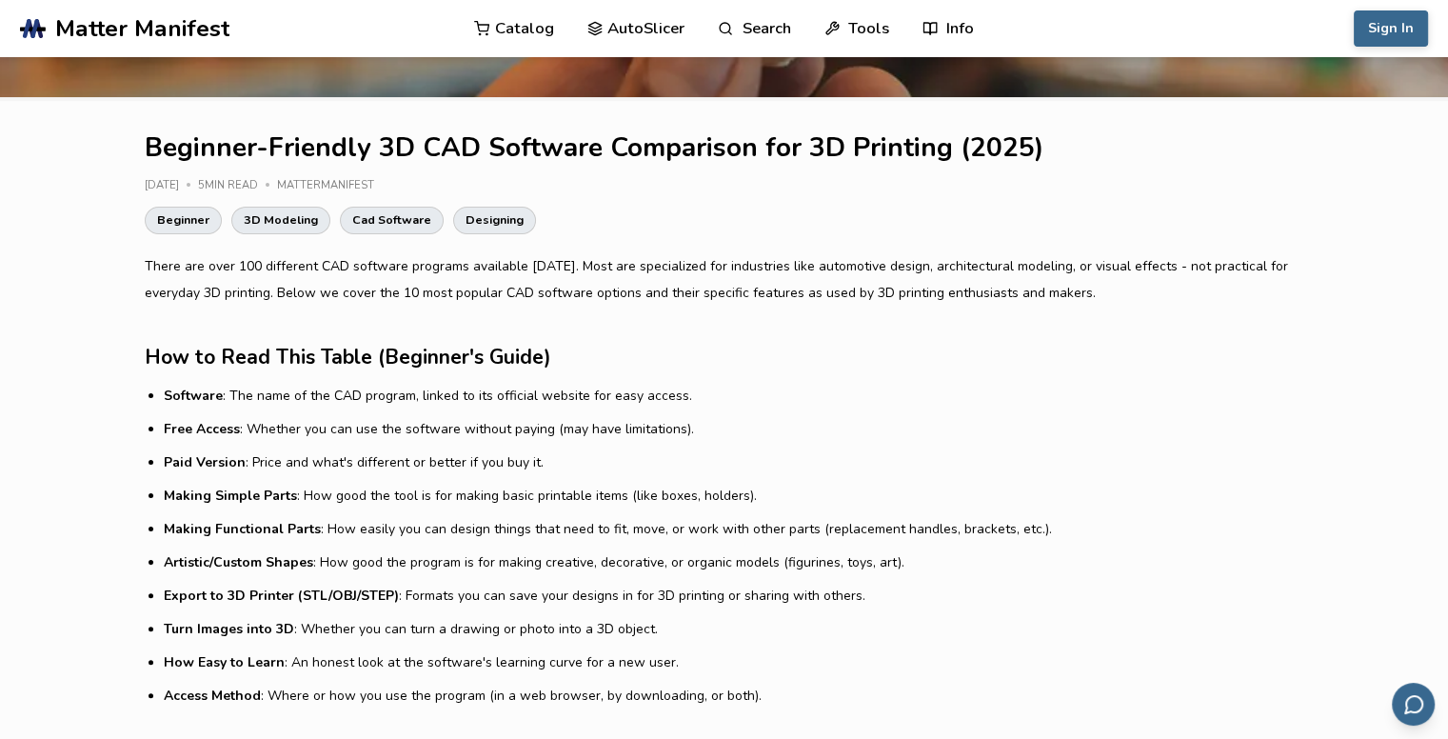
scroll to position [857, 0]
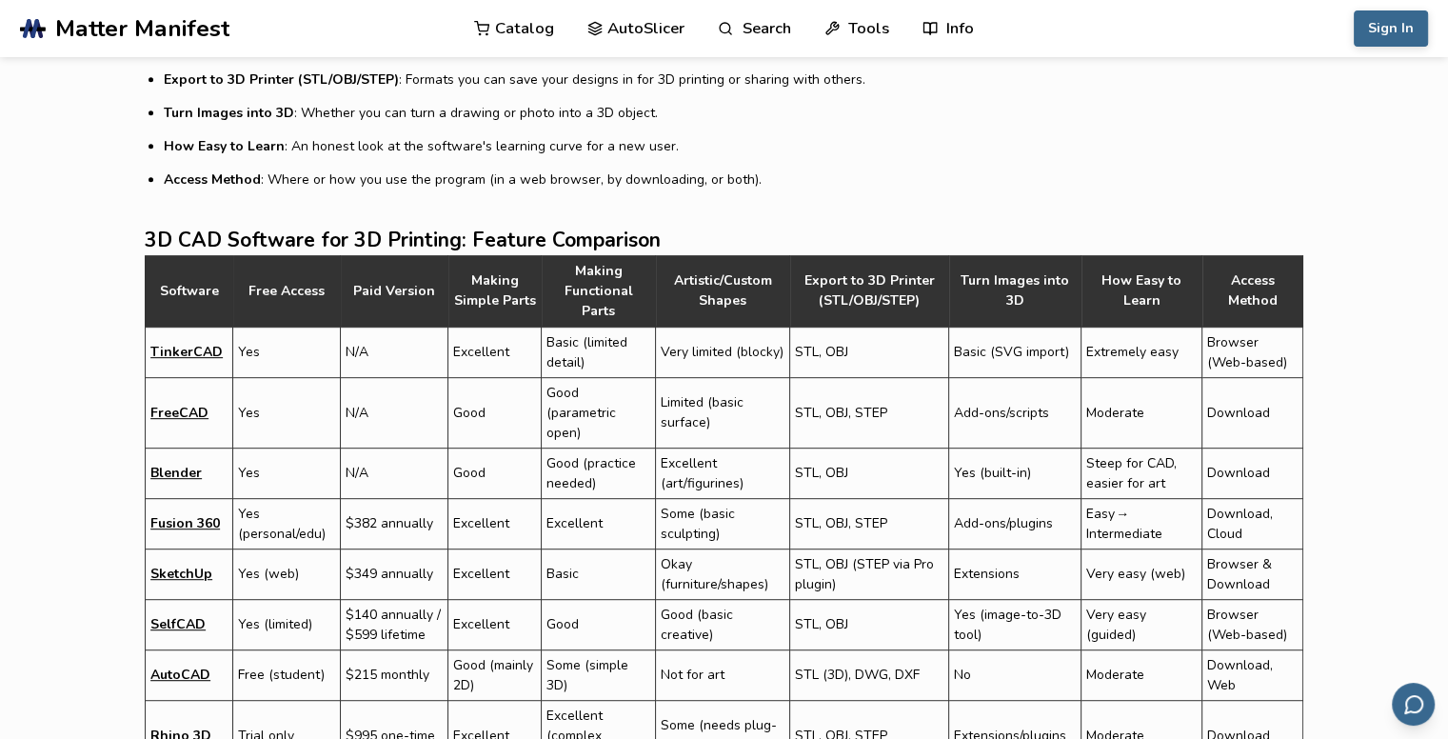
click at [156, 463] on link "Blender" at bounding box center [175, 473] width 51 height 20
